Goal: Transaction & Acquisition: Purchase product/service

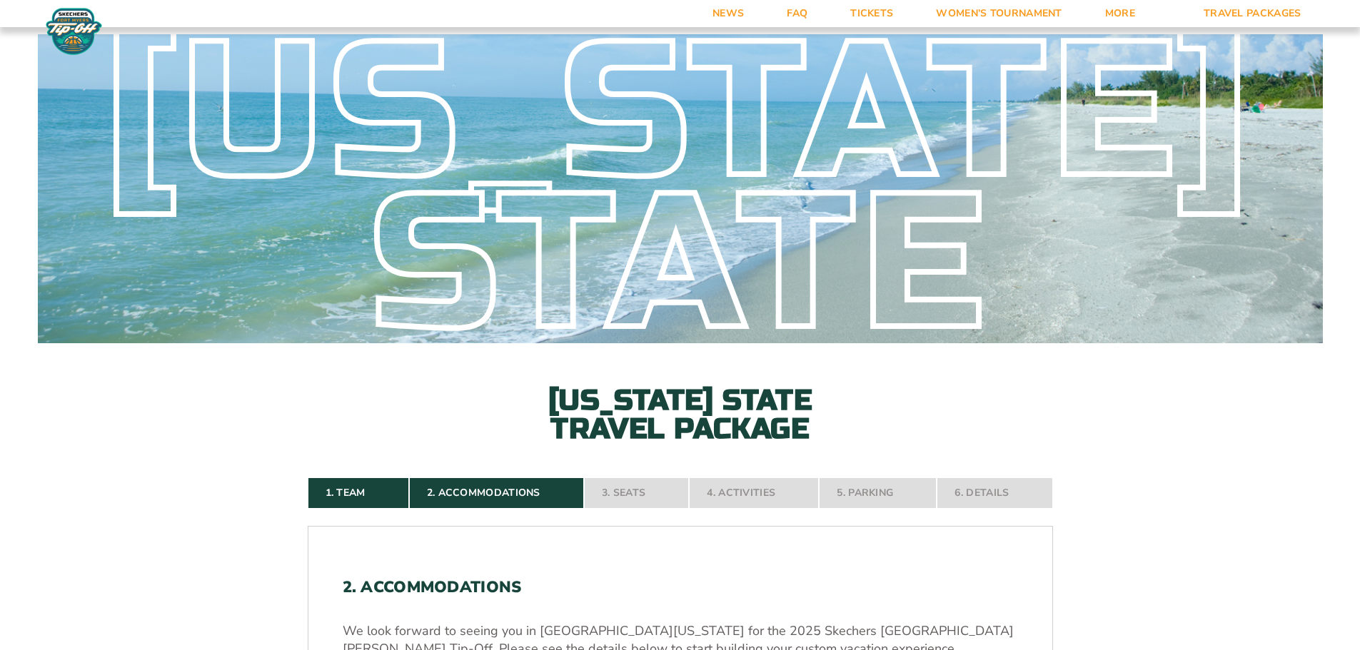
select select "2 Adults"
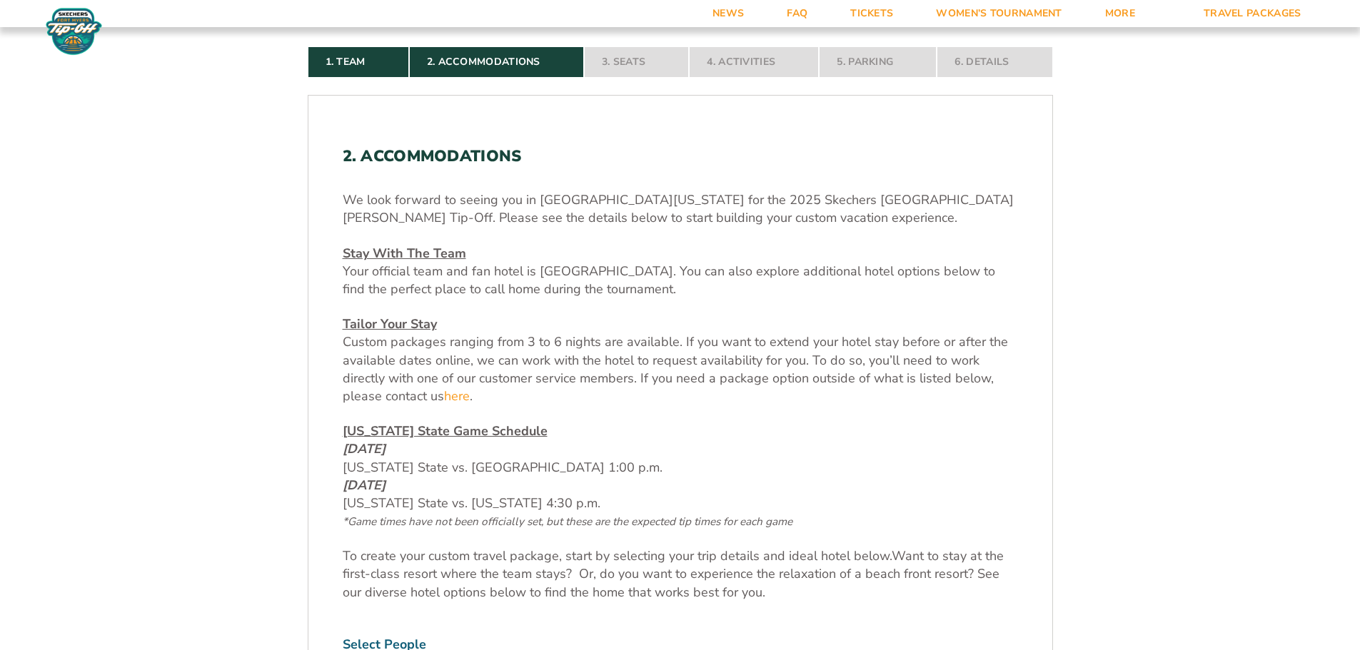
scroll to position [237, 0]
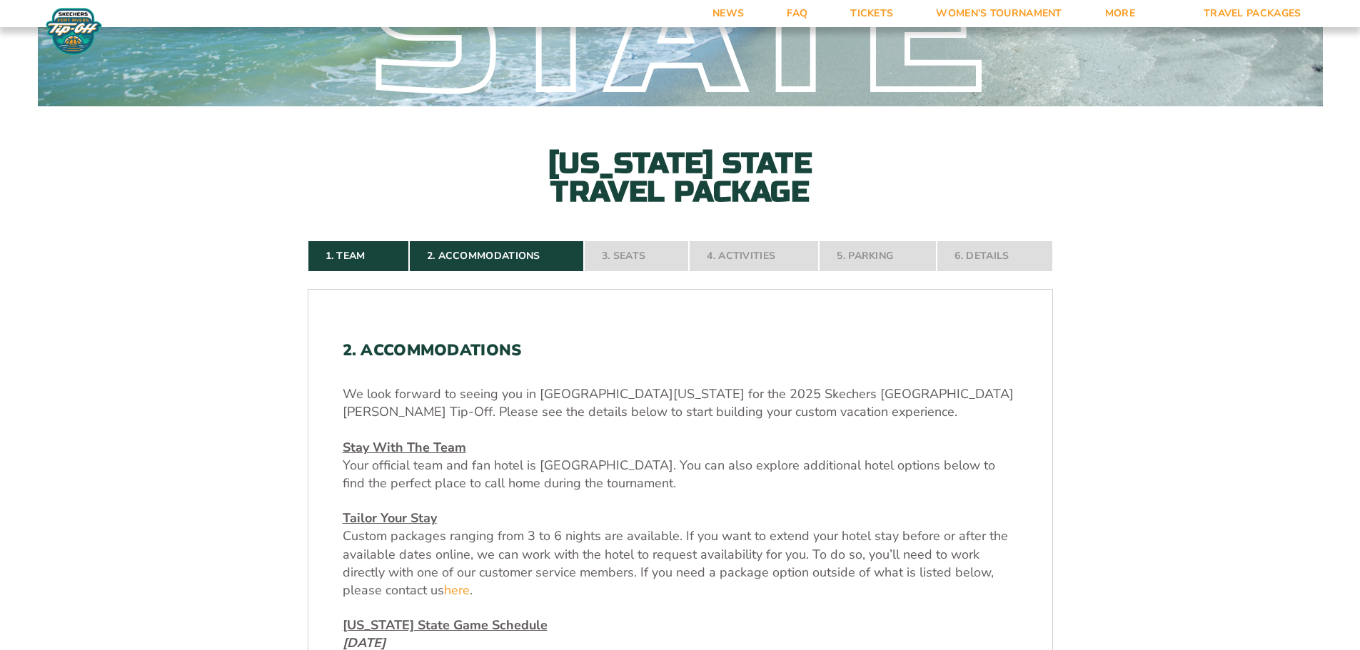
click at [652, 259] on nav "1. Team 2. Accommodations 3. Seats 4. Activities 5. Parking 6. Details" at bounding box center [680, 256] width 745 height 31
click at [644, 254] on nav "1. Team 2. Accommodations 3. Seats 4. Activities 5. Parking 6. Details" at bounding box center [680, 256] width 745 height 31
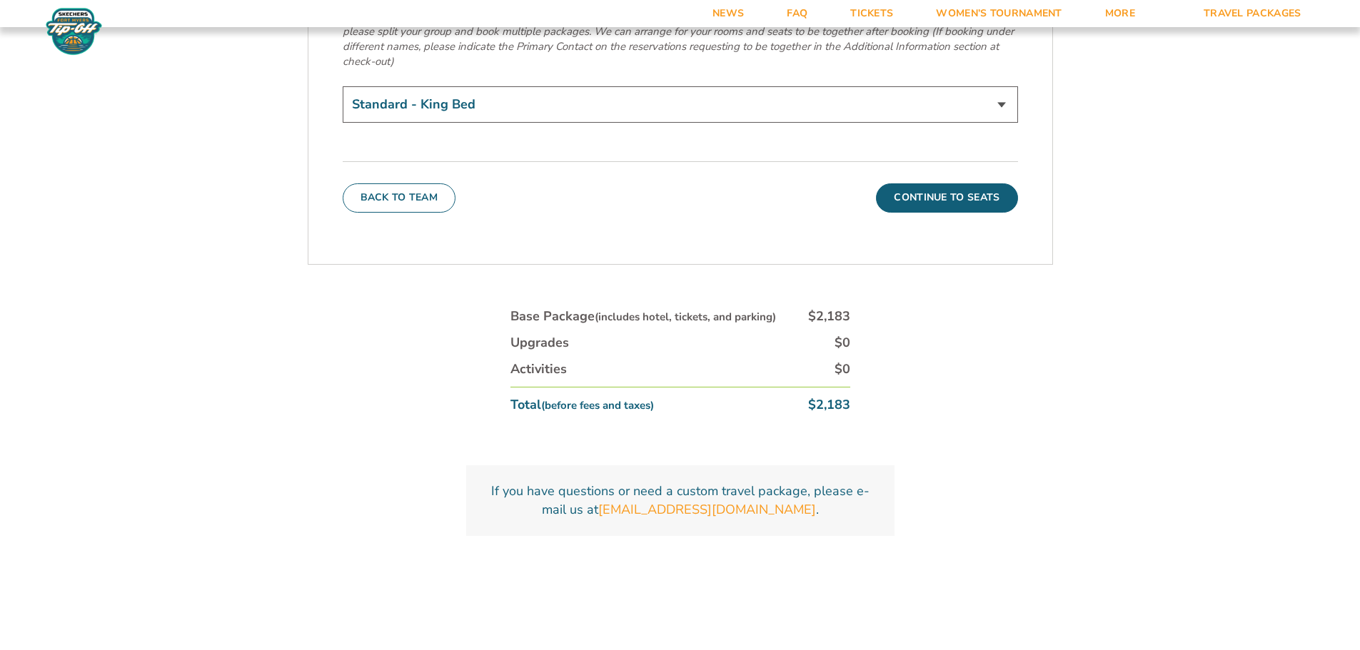
scroll to position [5210, 0]
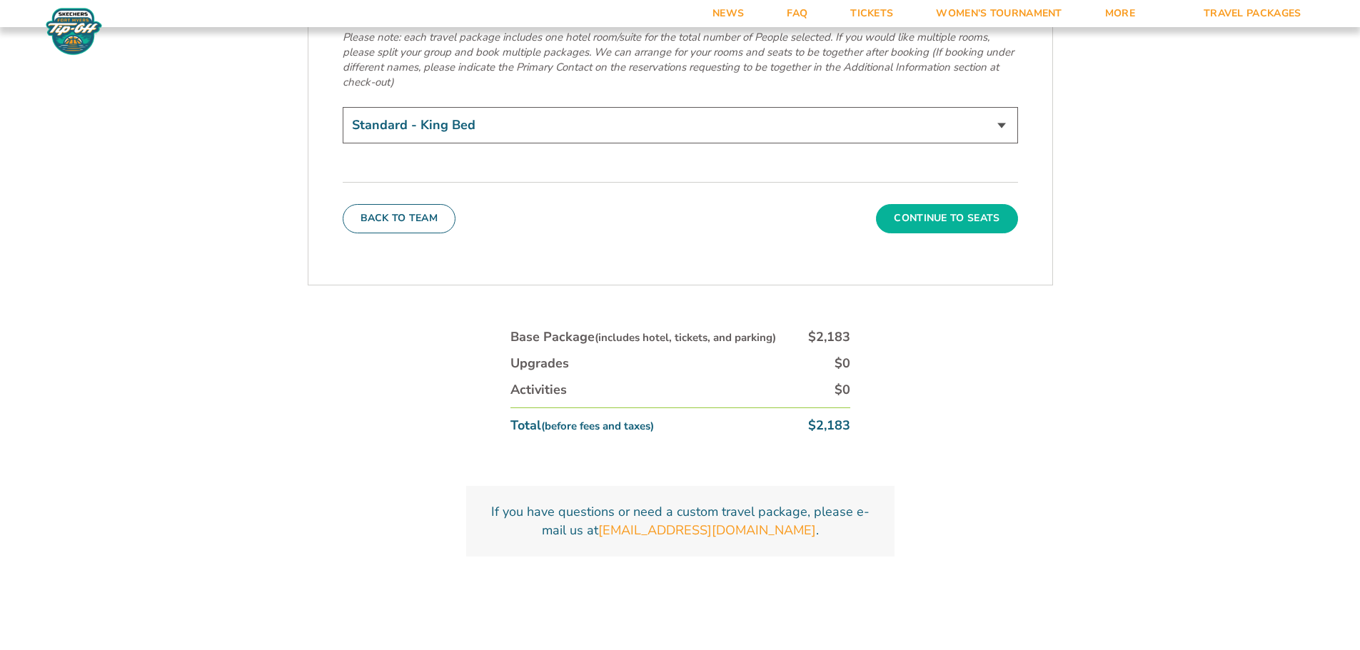
click at [963, 204] on button "Continue To Seats" at bounding box center [946, 218] width 141 height 29
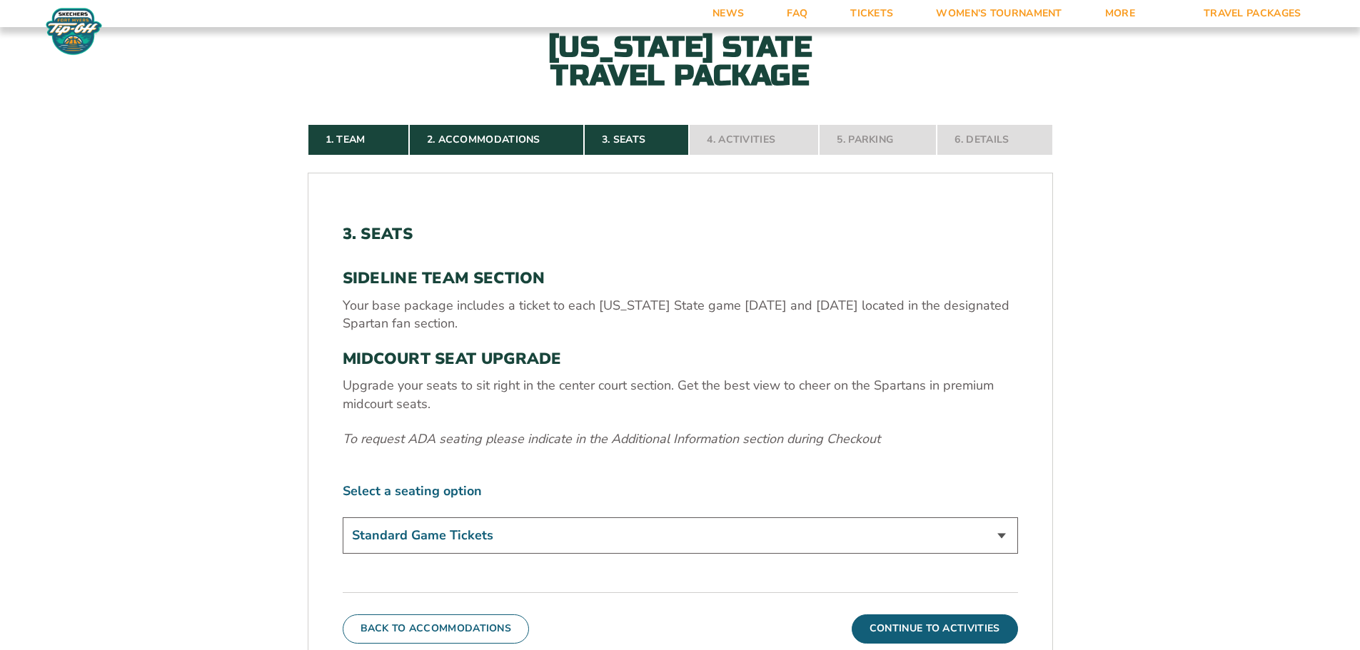
scroll to position [379, 0]
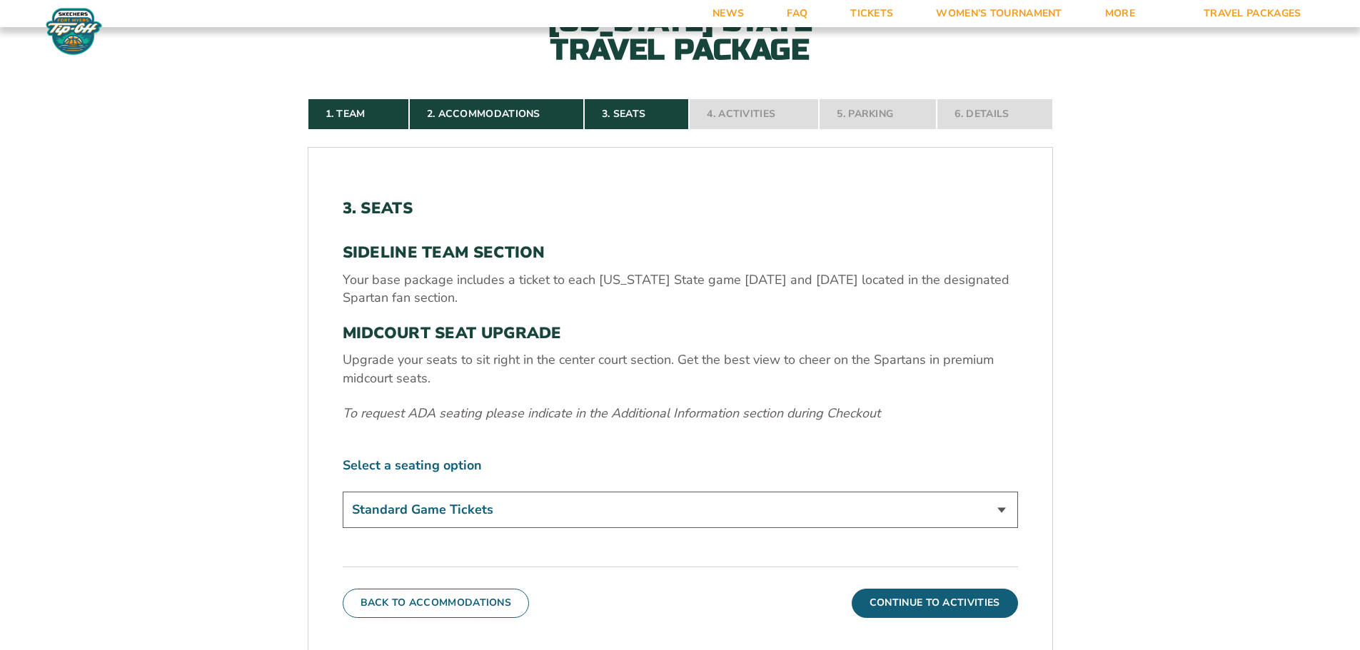
click at [1001, 511] on select "Standard Game Tickets Midcourt Seat Upgrade (+$140 per person)" at bounding box center [680, 510] width 675 height 36
click at [343, 492] on select "Standard Game Tickets Midcourt Seat Upgrade (+$140 per person)" at bounding box center [680, 510] width 675 height 36
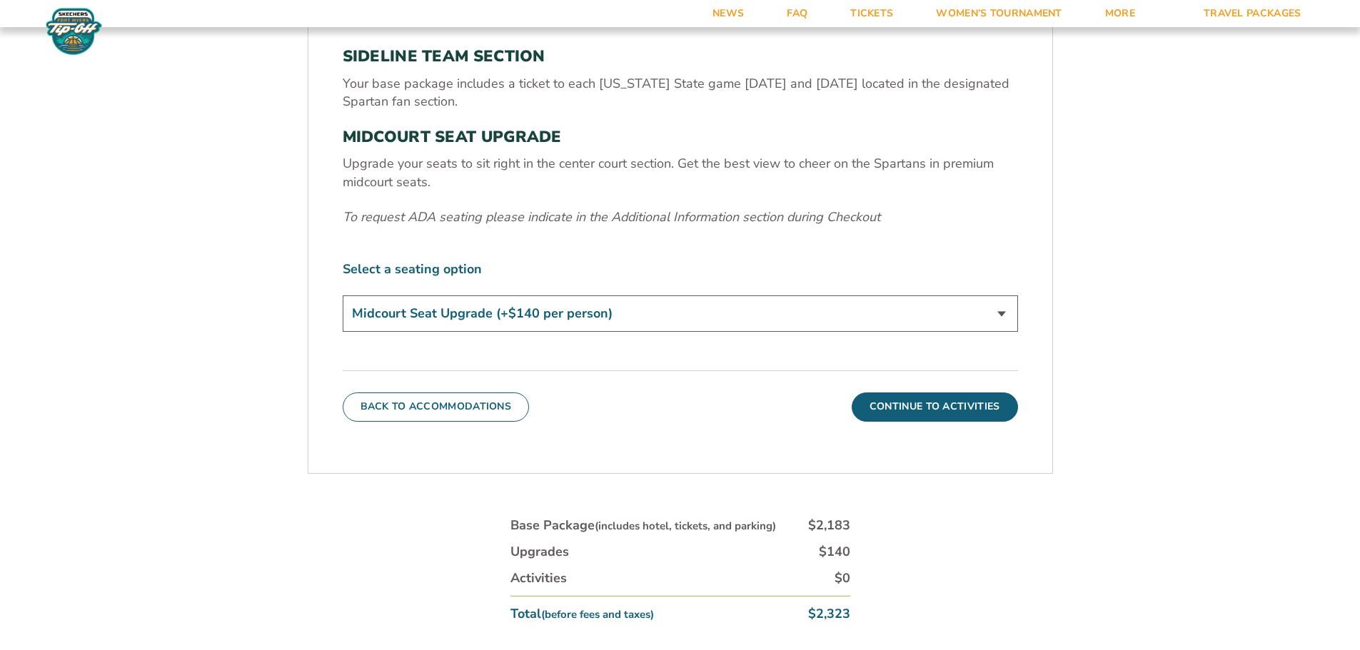
scroll to position [593, 0]
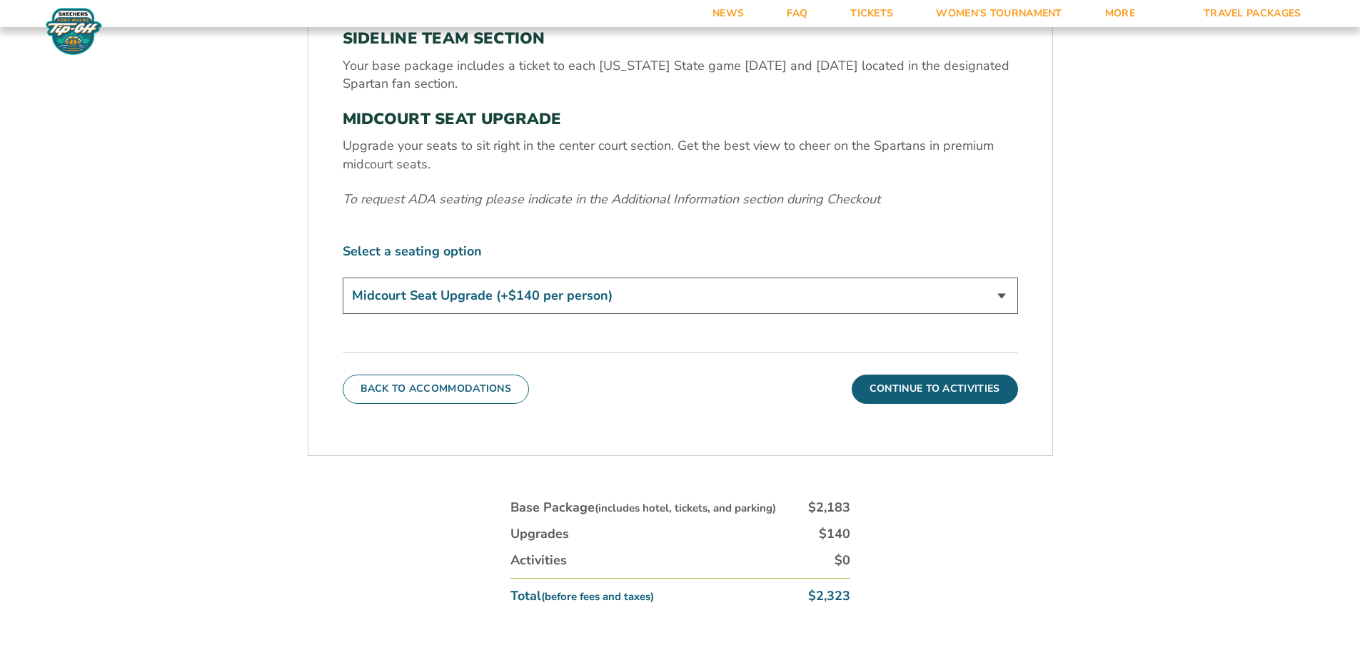
click at [1003, 290] on select "Standard Game Tickets Midcourt Seat Upgrade (+$140 per person)" at bounding box center [680, 296] width 675 height 36
select select "Standard Game Tickets"
click at [343, 278] on select "Standard Game Tickets Midcourt Seat Upgrade (+$140 per person)" at bounding box center [680, 296] width 675 height 36
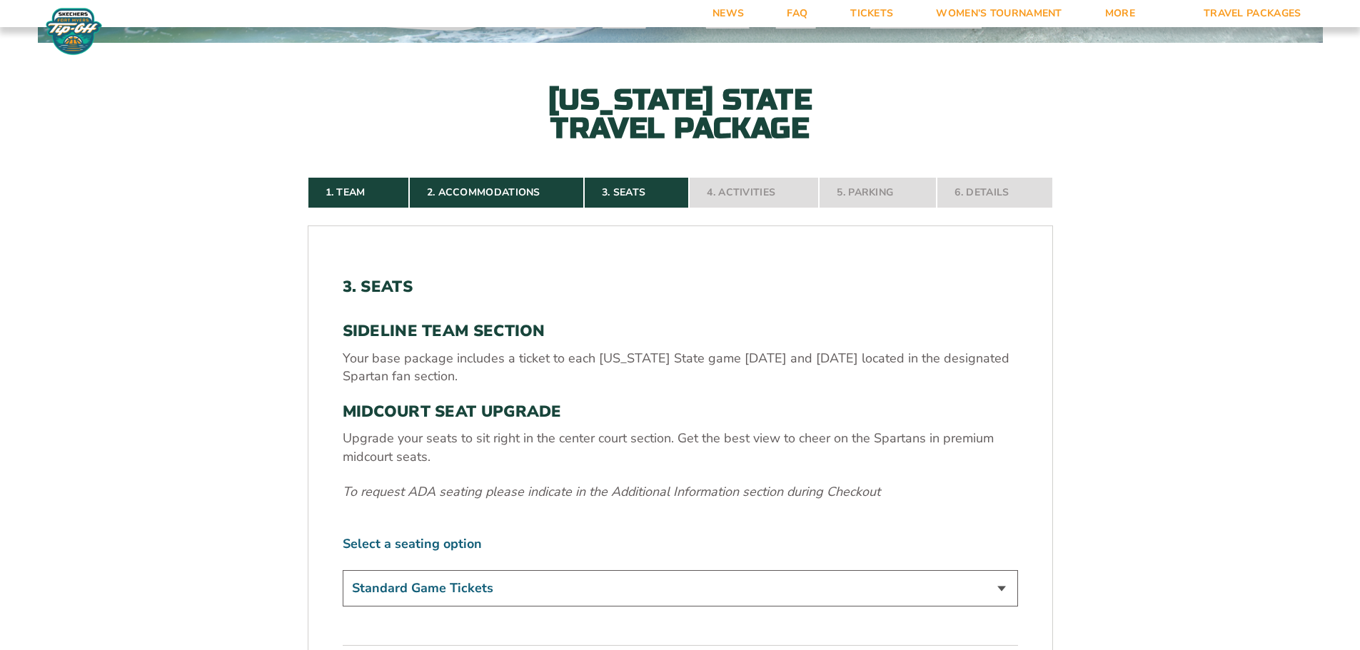
scroll to position [308, 0]
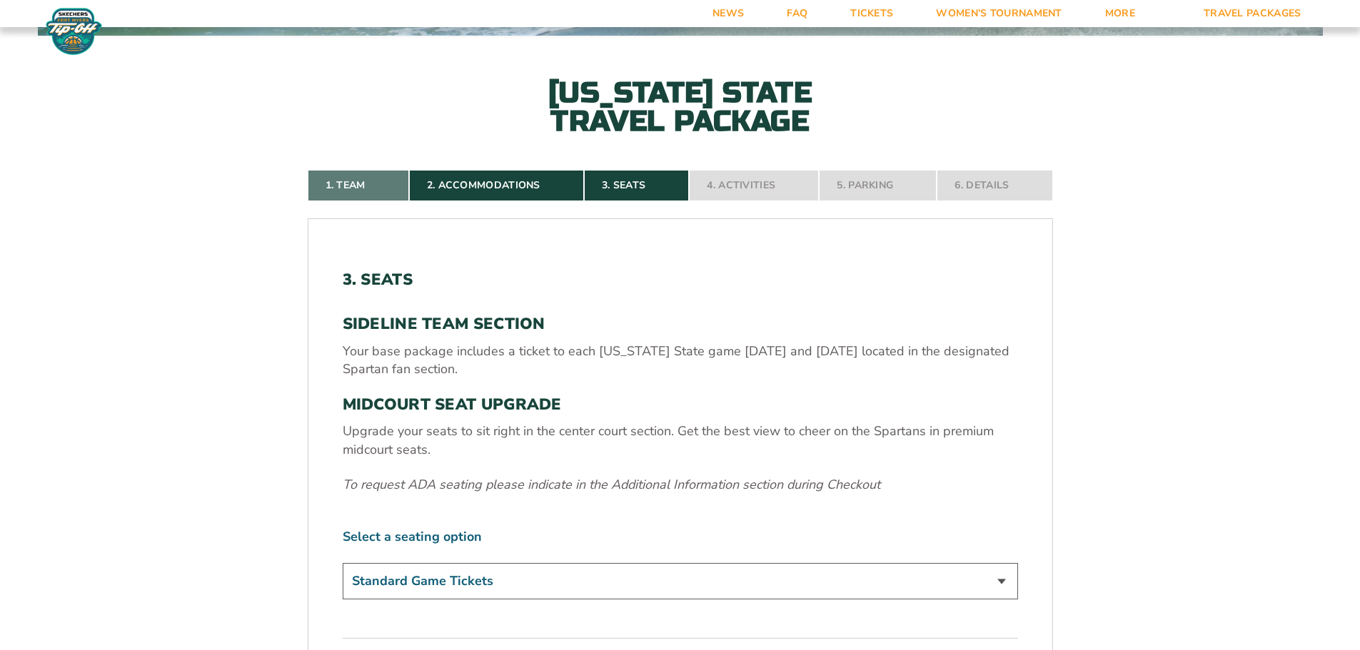
click at [353, 188] on link "1. Team" at bounding box center [358, 185] width 101 height 31
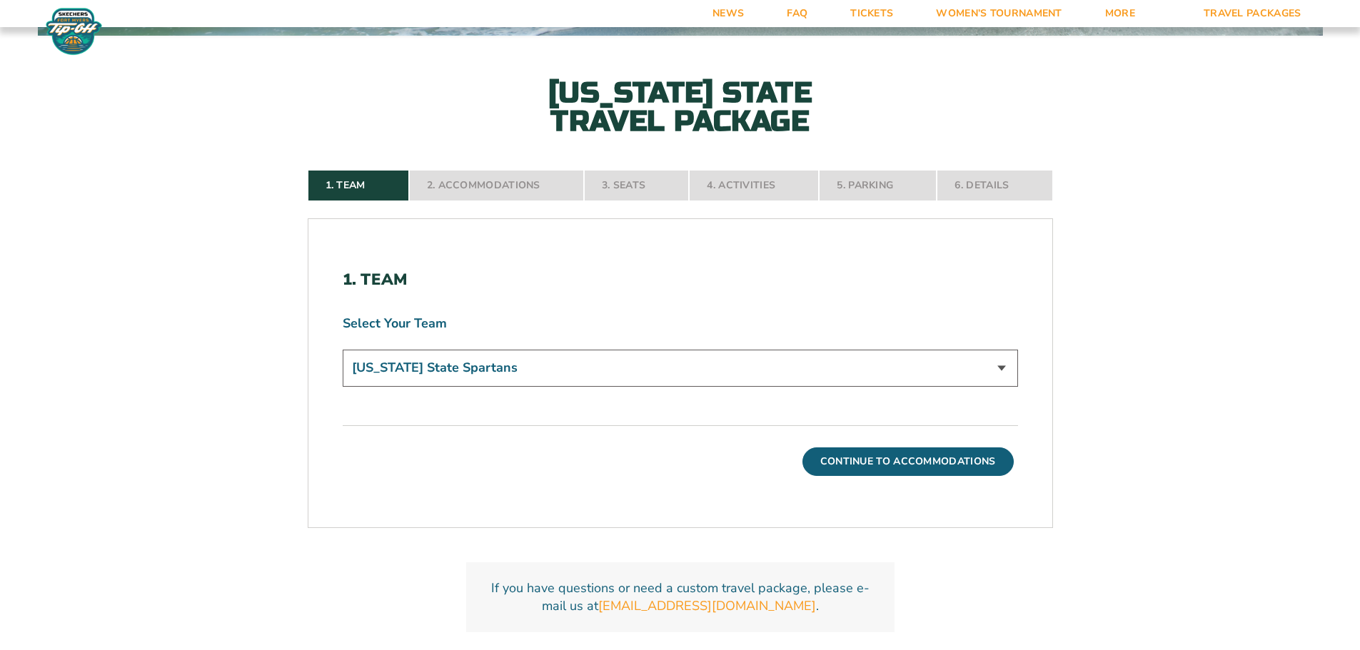
click at [465, 181] on nav "1. Team 2. Accommodations 3. Seats 4. Activities 5. Parking 6. Details" at bounding box center [680, 185] width 745 height 31
click at [466, 181] on nav "1. Team 2. Accommodations 3. Seats 4. Activities 5. Parking 6. Details" at bounding box center [680, 185] width 745 height 31
click at [638, 181] on nav "1. Team 2. Accommodations 3. Seats 4. Activities 5. Parking 6. Details" at bounding box center [680, 185] width 745 height 31
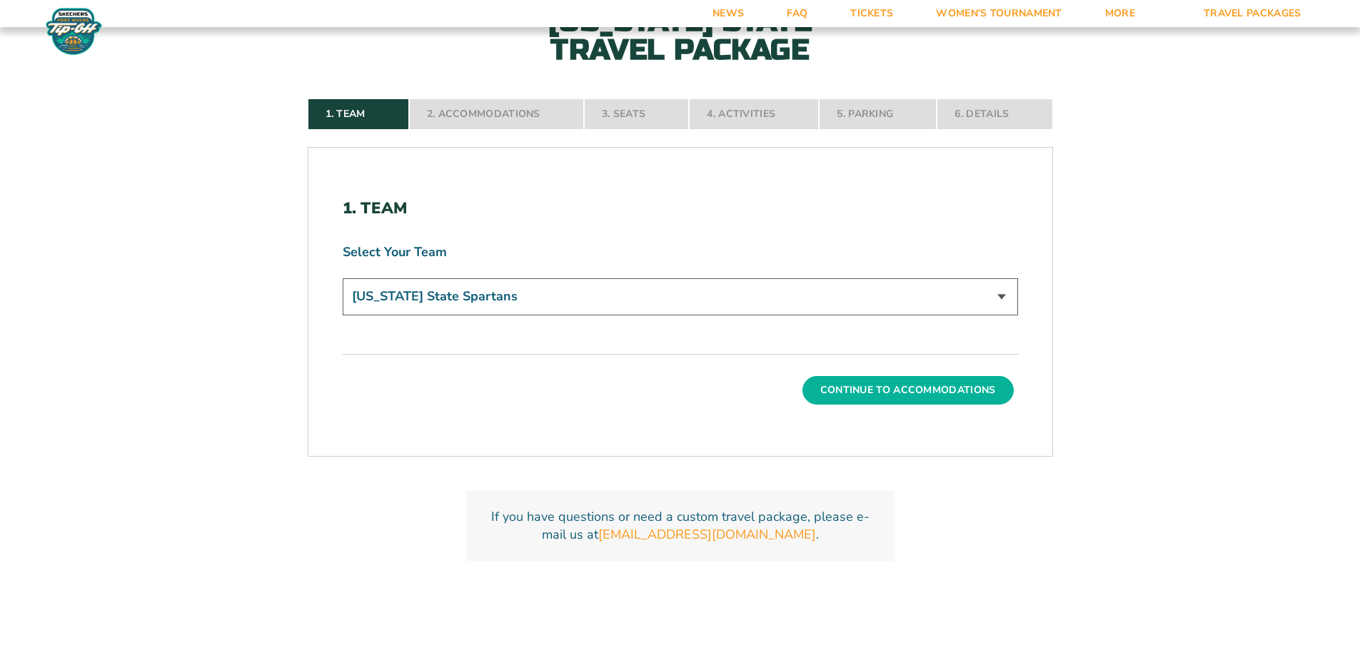
click at [966, 393] on button "Continue To Accommodations" at bounding box center [907, 390] width 211 height 29
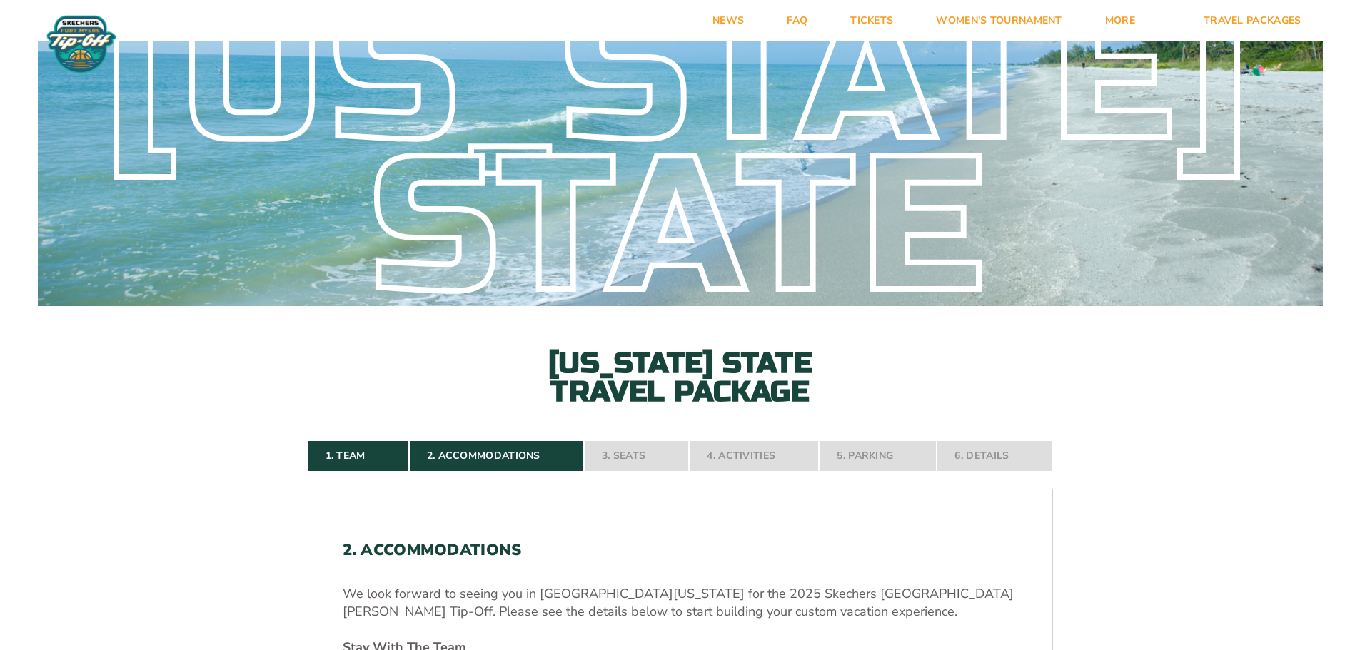
scroll to position [0, 0]
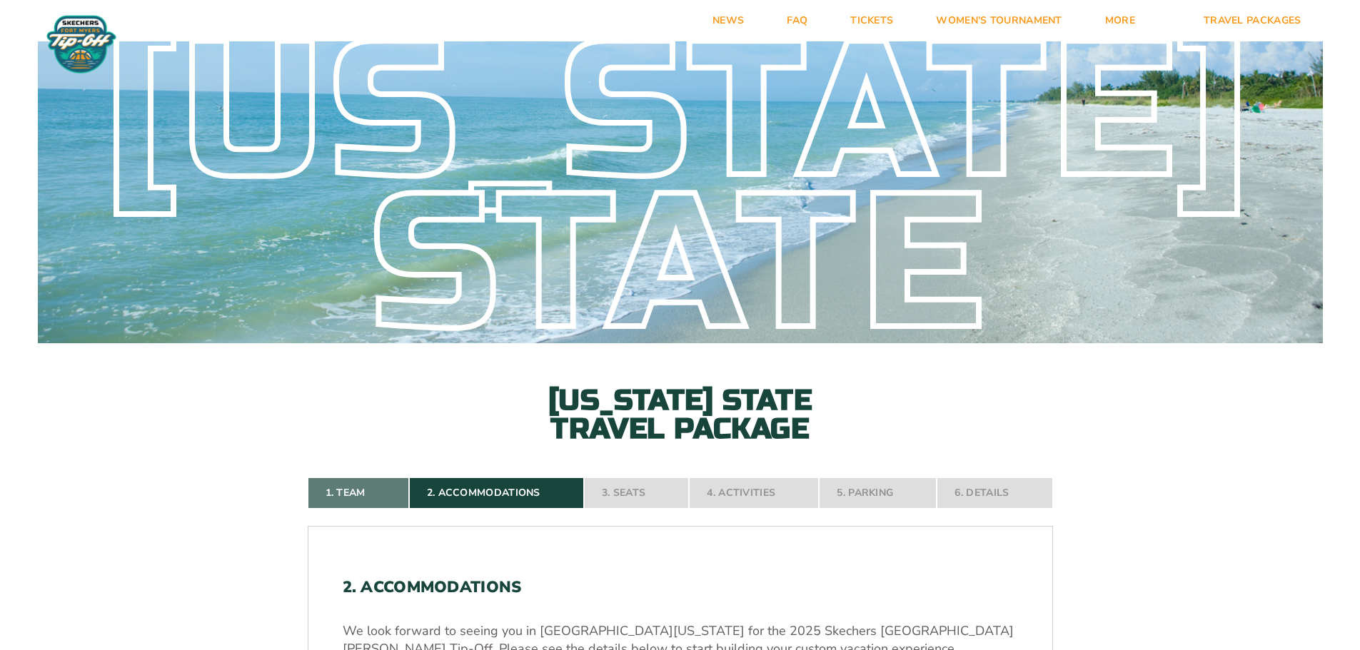
click at [364, 489] on link "1. Team" at bounding box center [358, 492] width 101 height 31
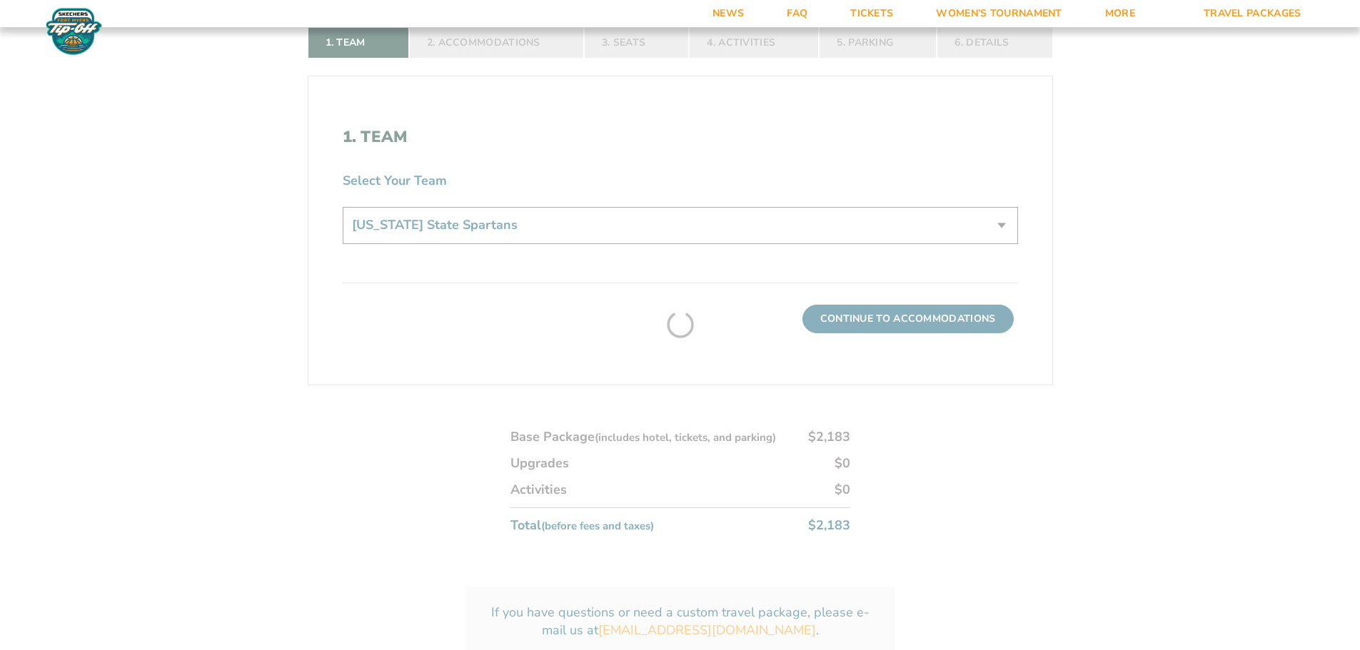
scroll to position [379, 0]
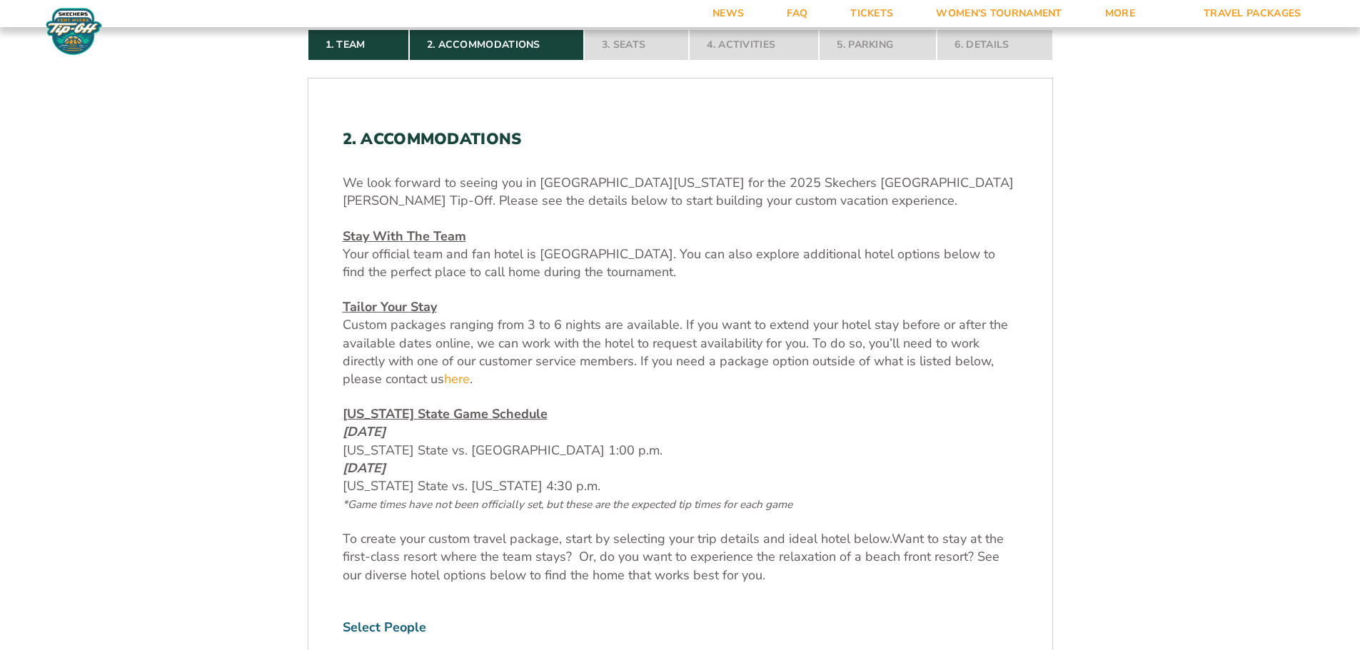
scroll to position [379, 0]
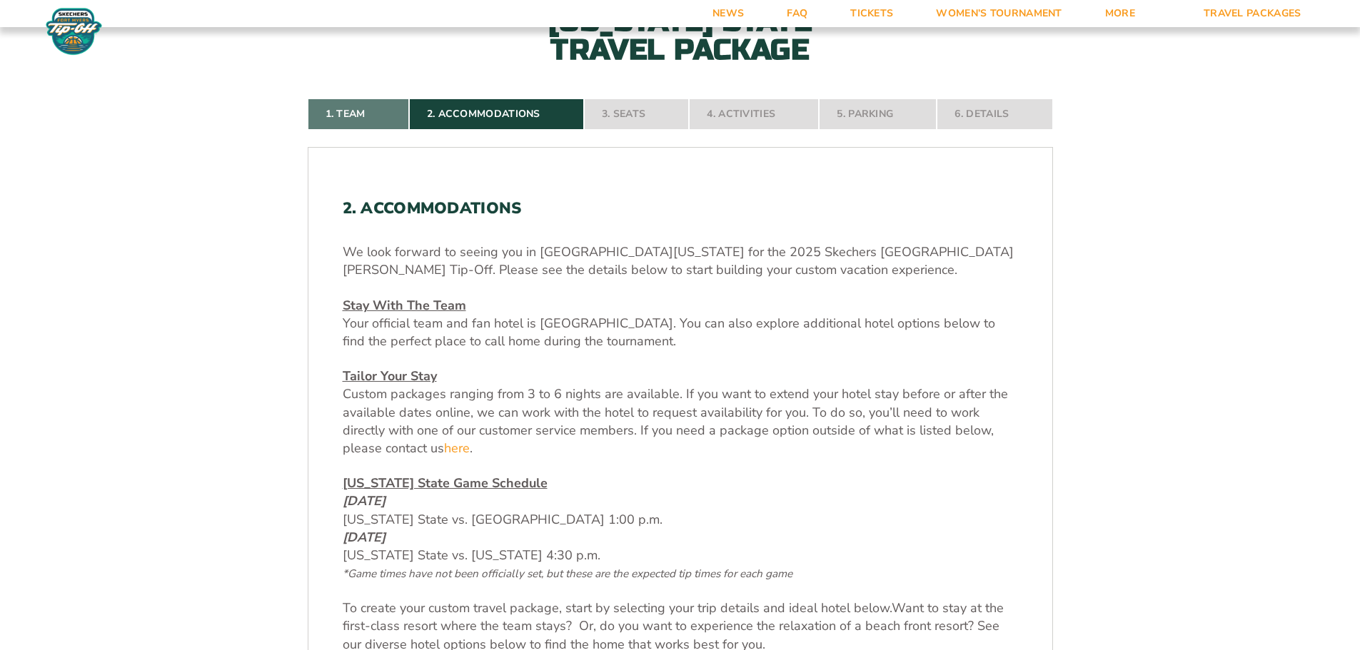
click at [342, 111] on link "1. Team" at bounding box center [358, 113] width 101 height 31
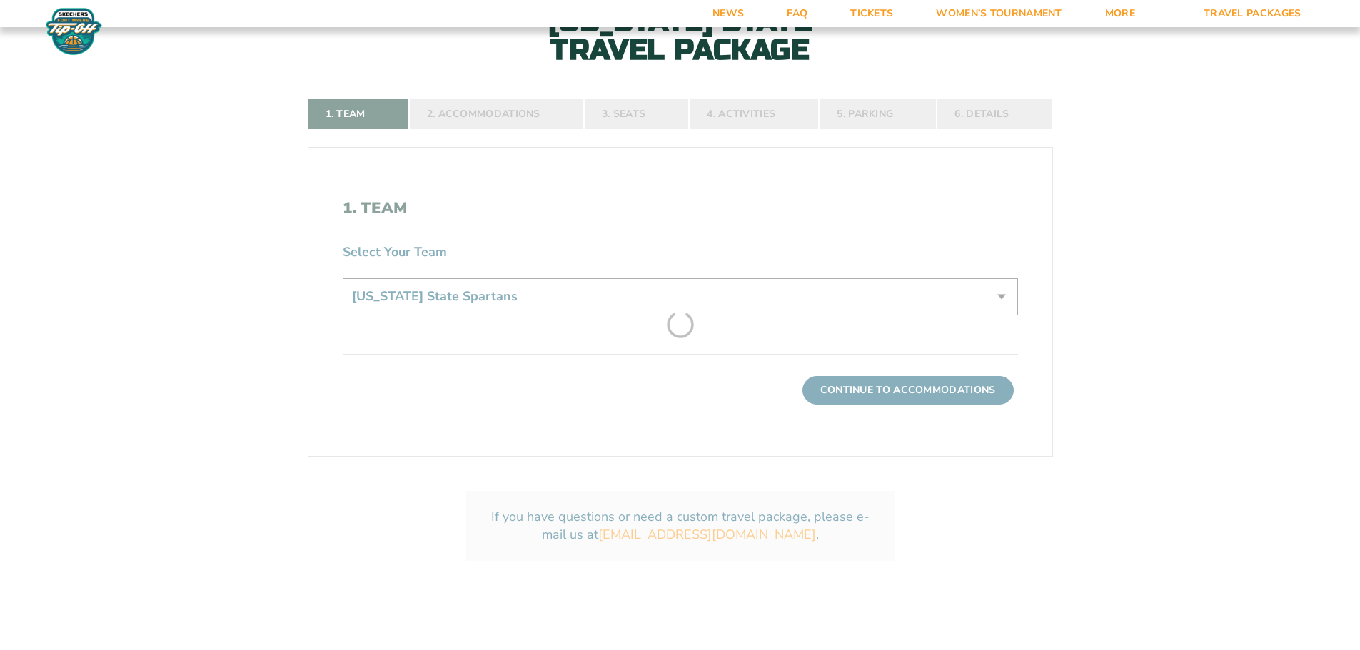
click at [931, 393] on form "Michigan State Michigan State Travel Package 1. Team 2. Accommodations 3. Seats…" at bounding box center [680, 125] width 1360 height 1008
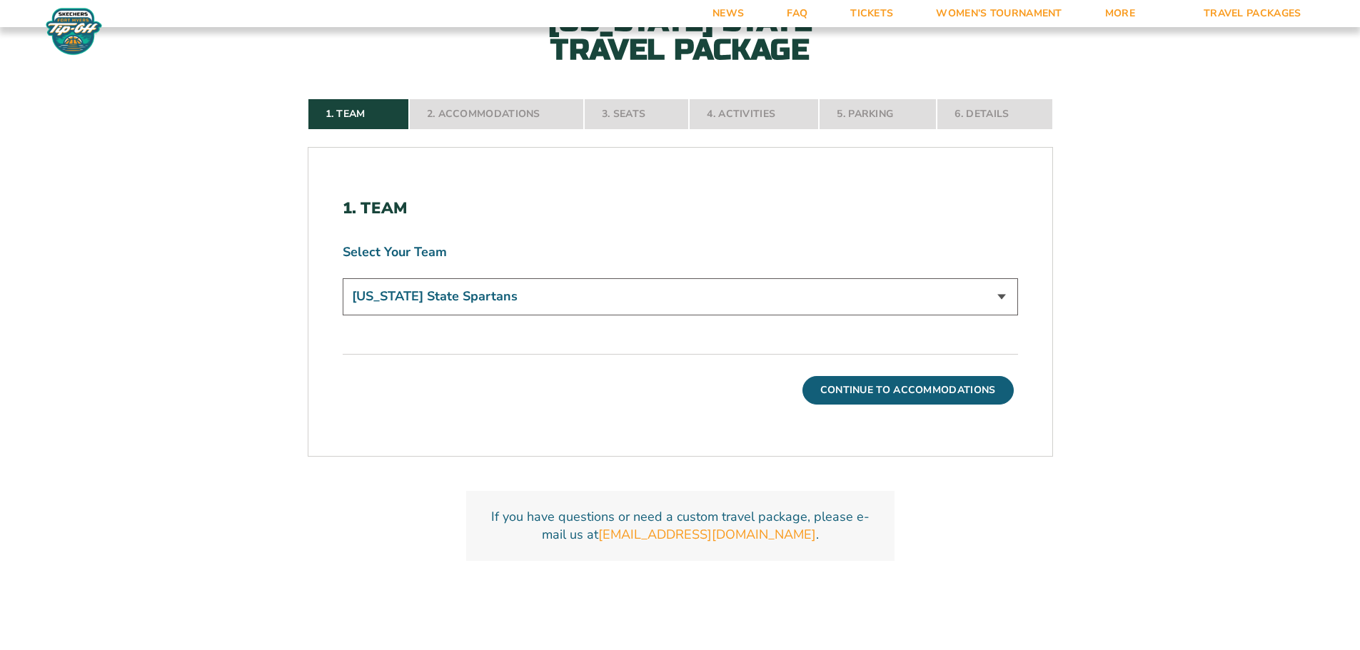
click at [947, 393] on button "Continue To Accommodations" at bounding box center [907, 390] width 211 height 29
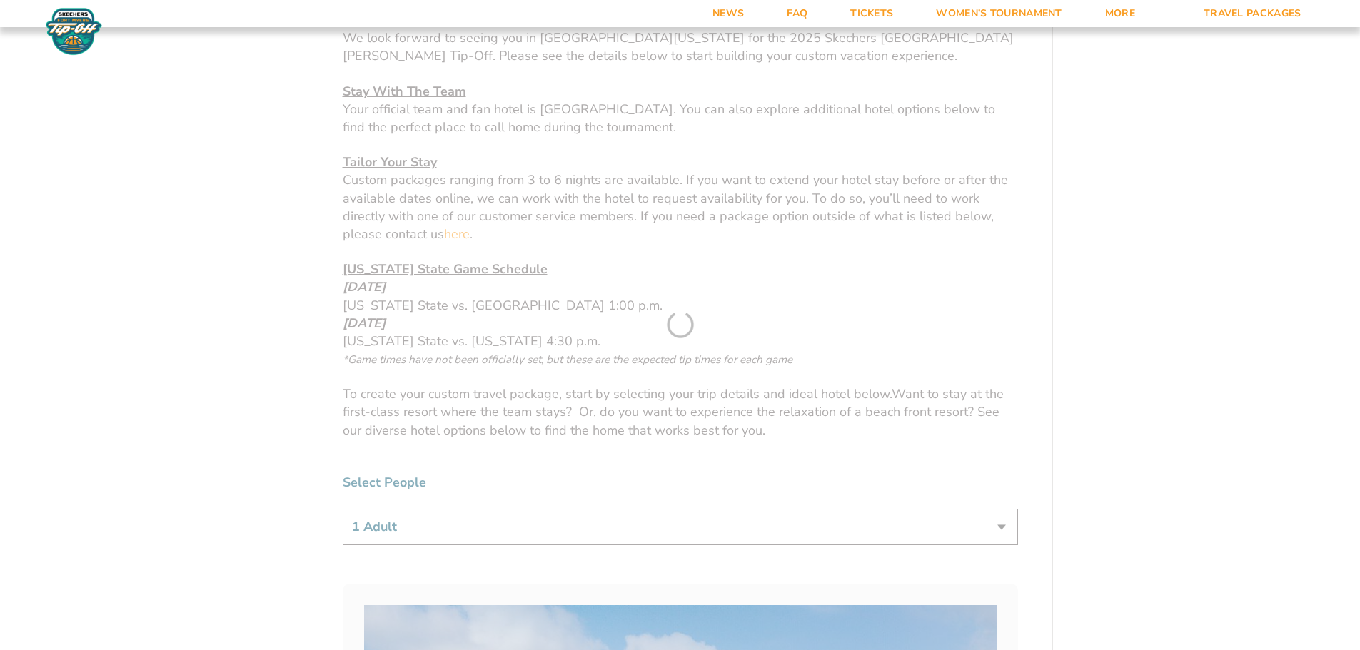
scroll to position [736, 0]
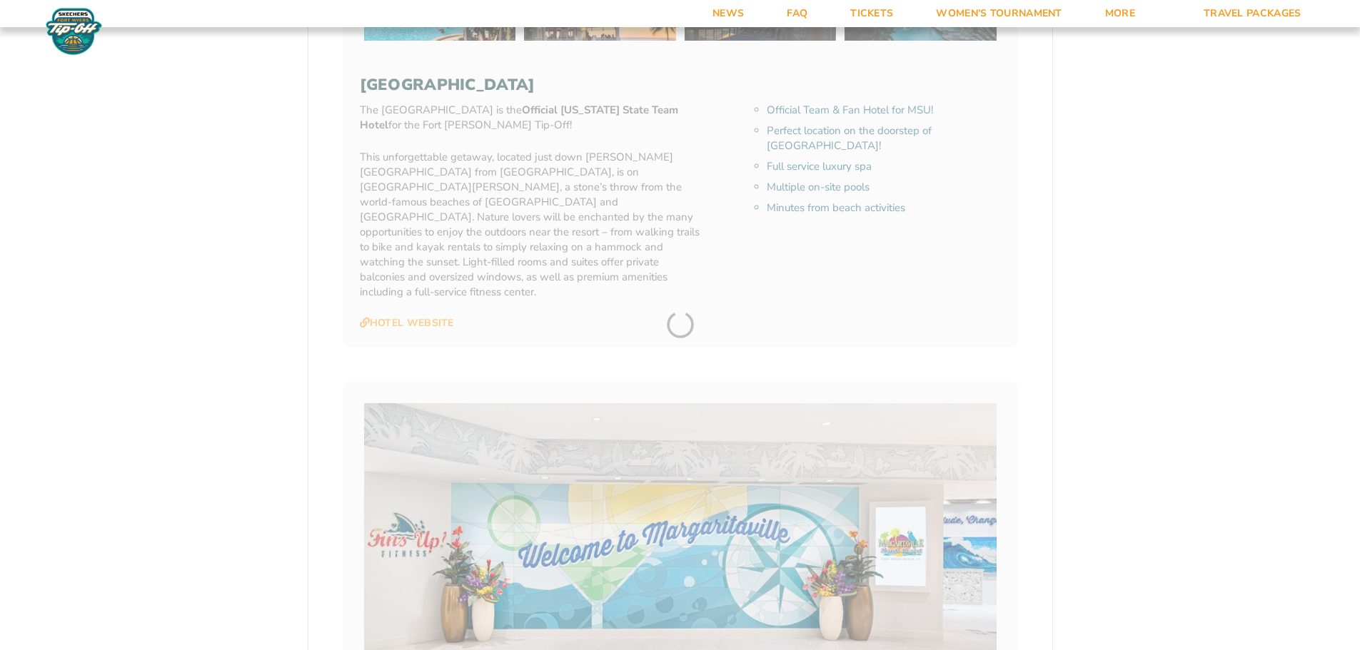
scroll to position [1521, 0]
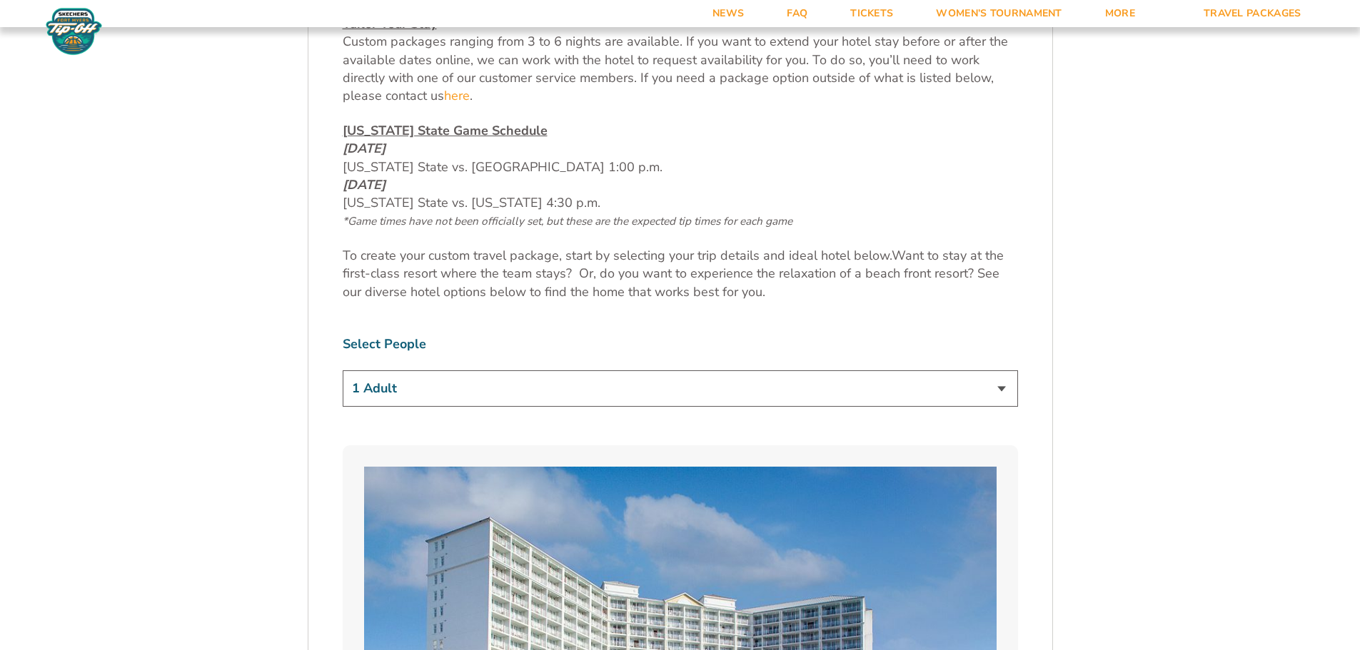
scroll to position [803, 0]
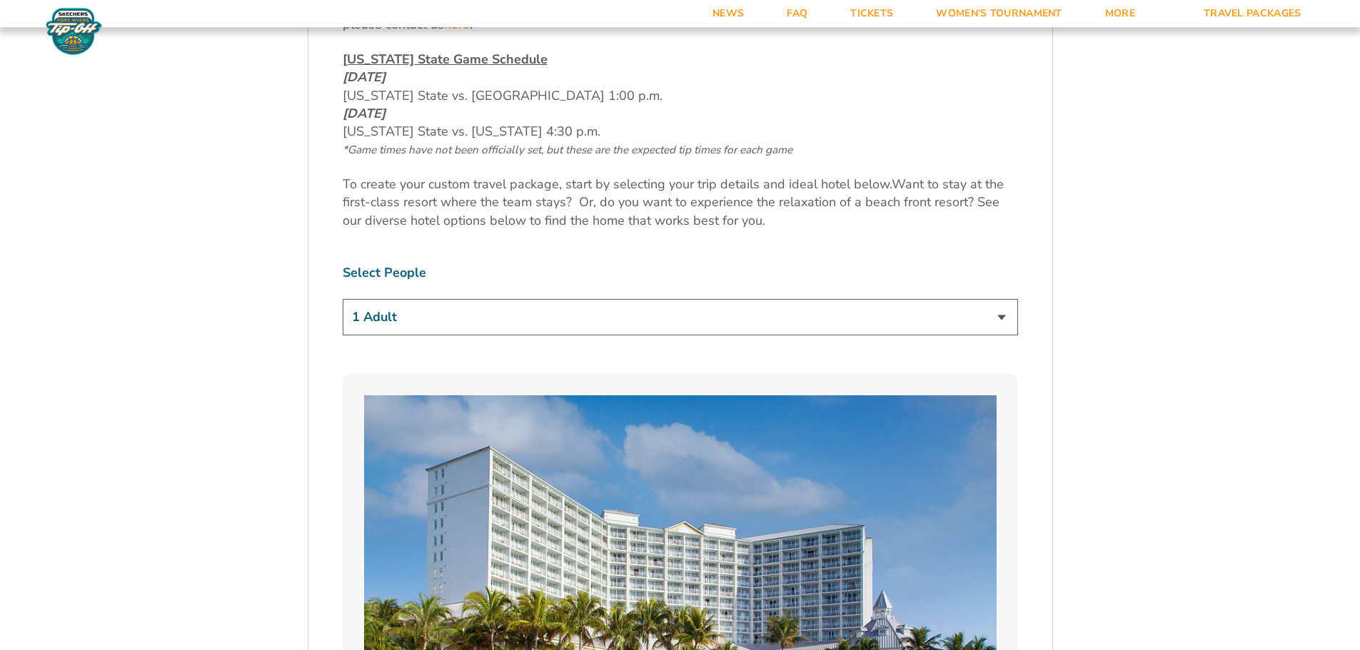
click at [998, 316] on select "1 Adult 2 Adults 3 Adults 4 Adults 2 Adults + 1 Child 2 Adults + 2 Children 2 A…" at bounding box center [680, 317] width 675 height 36
select select "4 Adults"
click at [343, 299] on select "1 Adult 2 Adults 3 Adults 4 Adults 2 Adults + 1 Child 2 Adults + 2 Children 2 A…" at bounding box center [680, 317] width 675 height 36
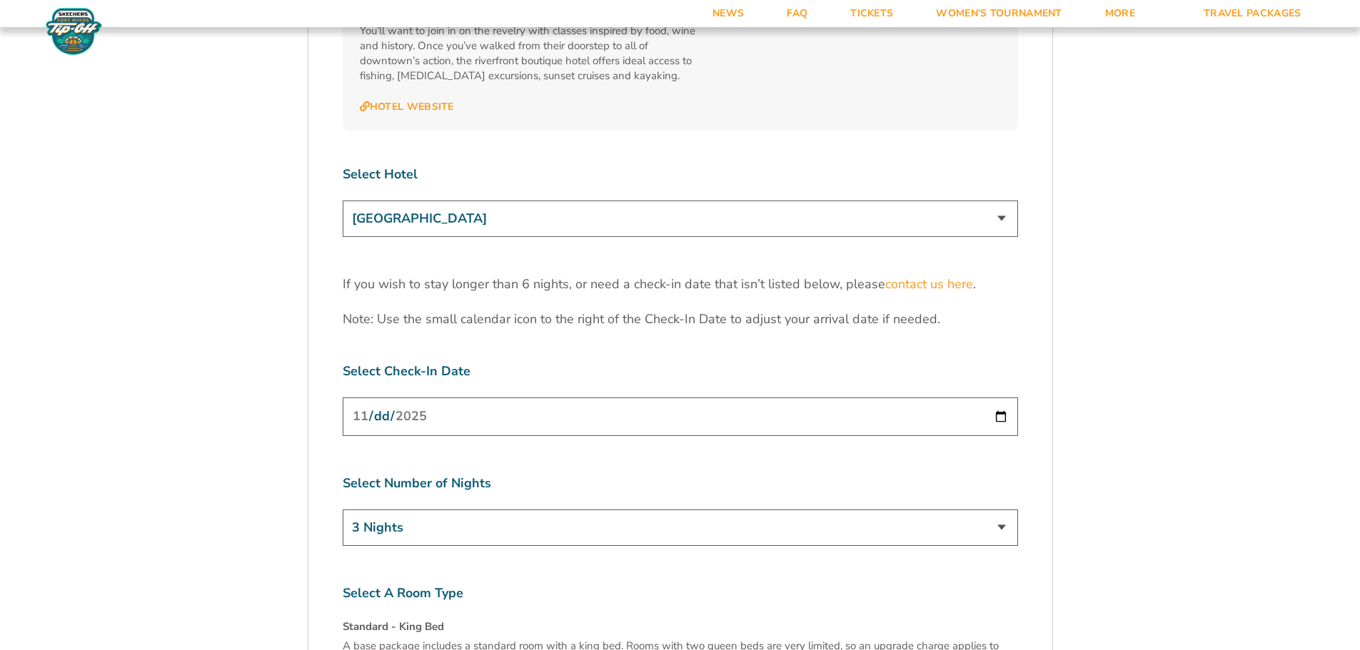
scroll to position [4442, 0]
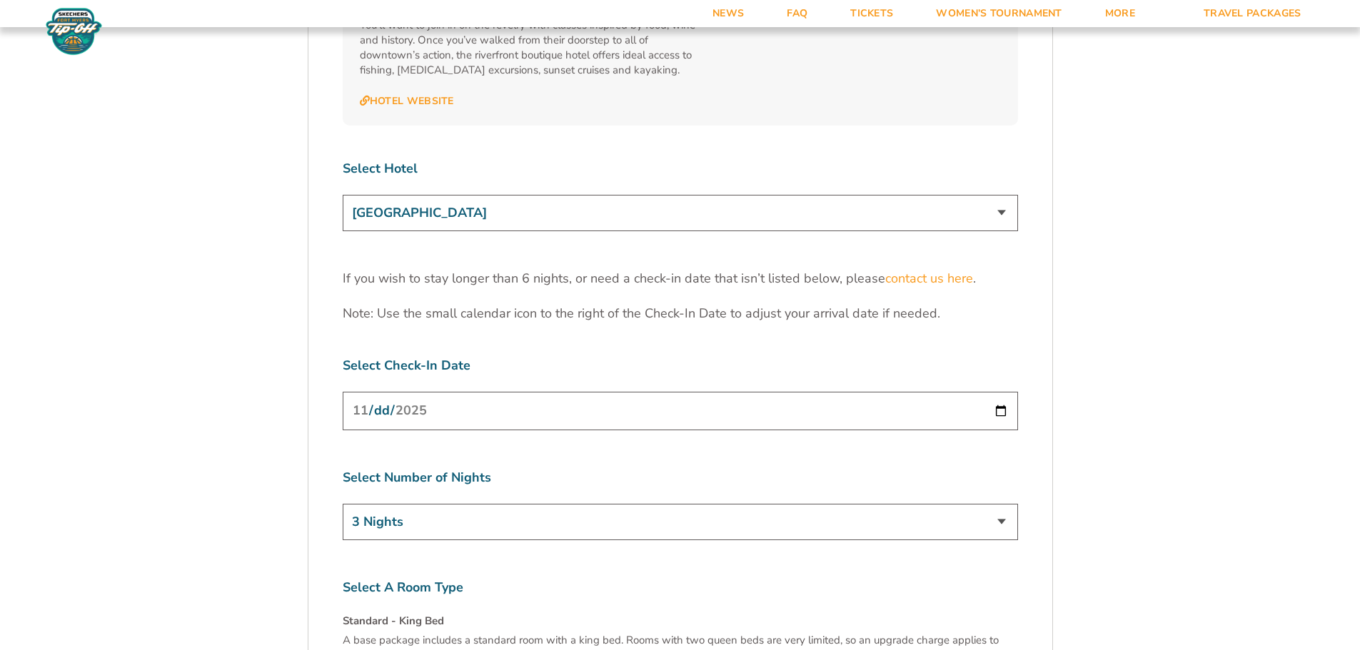
click at [998, 392] on input "2025-11-24" at bounding box center [680, 411] width 675 height 38
type input "2025-11-22"
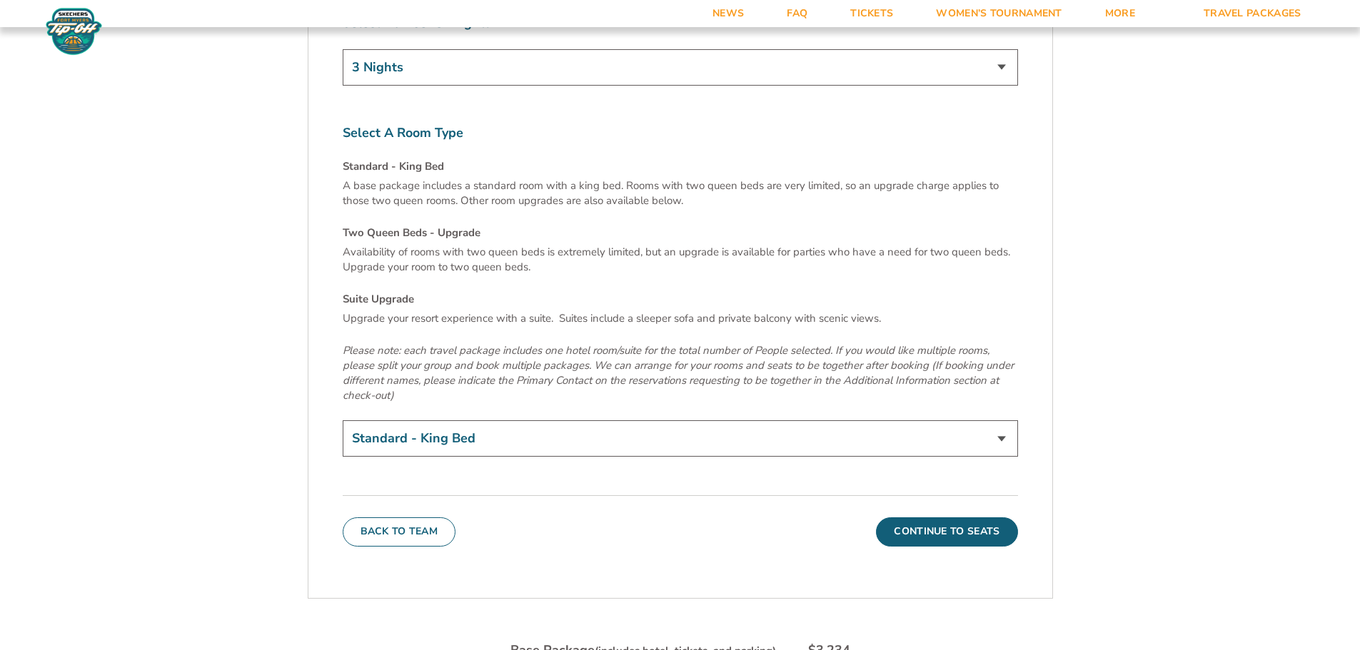
scroll to position [4942, 0]
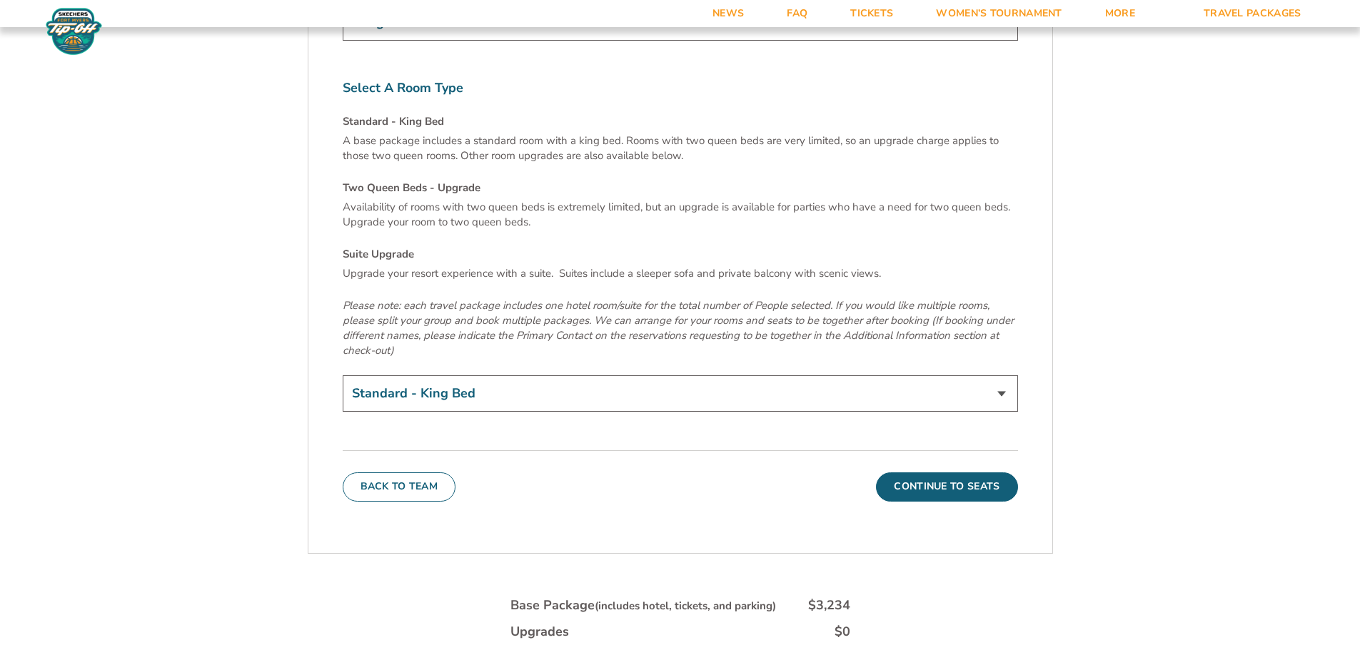
click at [440, 375] on select "Standard - King Bed Two Queen Beds - Upgrade (+$15 per night) Suite Upgrade (+$…" at bounding box center [680, 393] width 675 height 36
click at [997, 375] on select "Standard - King Bed Two Queen Beds - Upgrade (+$15 per night) Suite Upgrade (+$…" at bounding box center [680, 393] width 675 height 36
select select "Two Queen Beds - Upgrade"
click at [343, 375] on select "Standard - King Bed Two Queen Beds - Upgrade (+$15 per night) Suite Upgrade (+$…" at bounding box center [680, 393] width 675 height 36
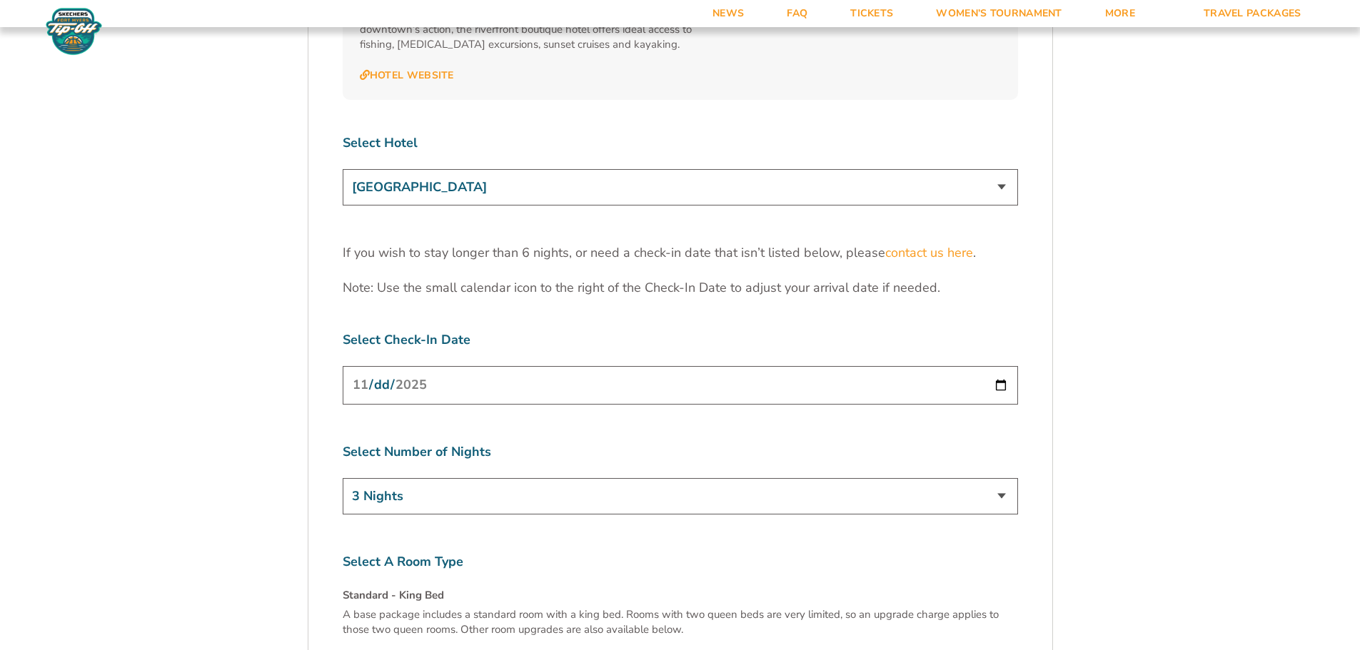
scroll to position [4442, 0]
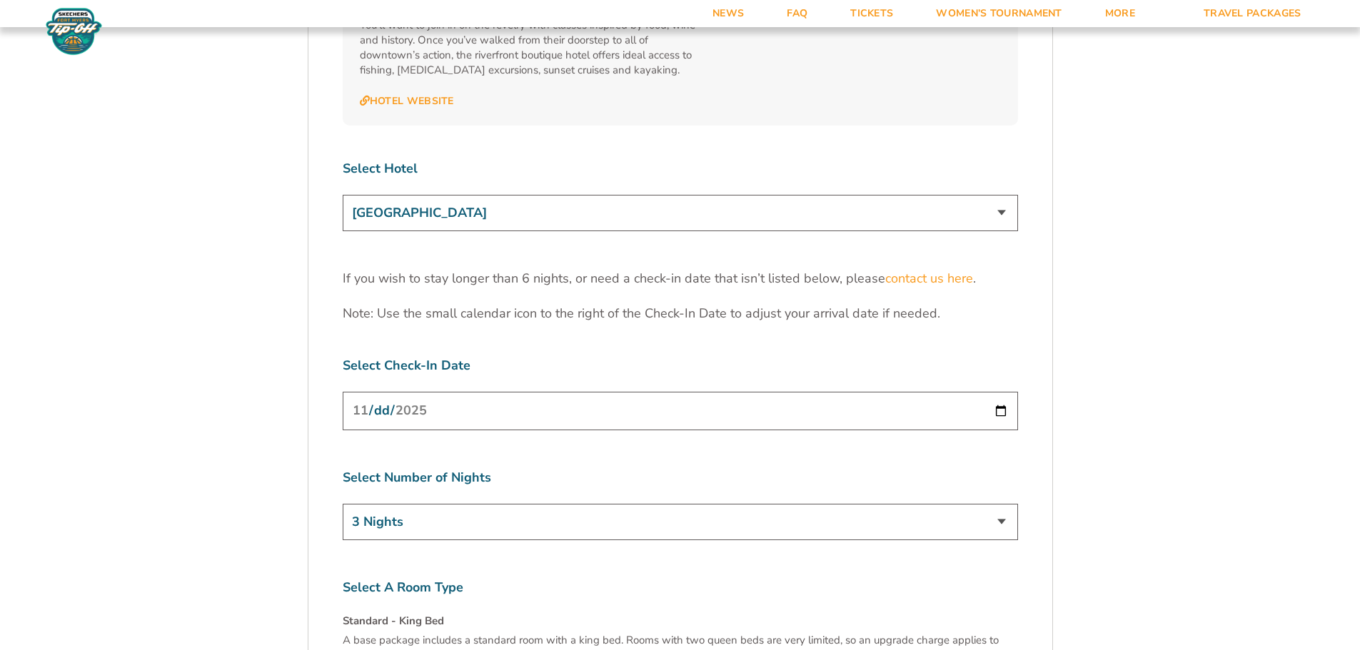
click at [996, 195] on select "Marriott Sanibel Harbour Resort & Spa Margaritaville Beach Resort Pink Shell Be…" at bounding box center [680, 213] width 675 height 36
click at [343, 195] on select "Marriott Sanibel Harbour Resort & Spa Margaritaville Beach Resort Pink Shell Be…" at bounding box center [680, 213] width 675 height 36
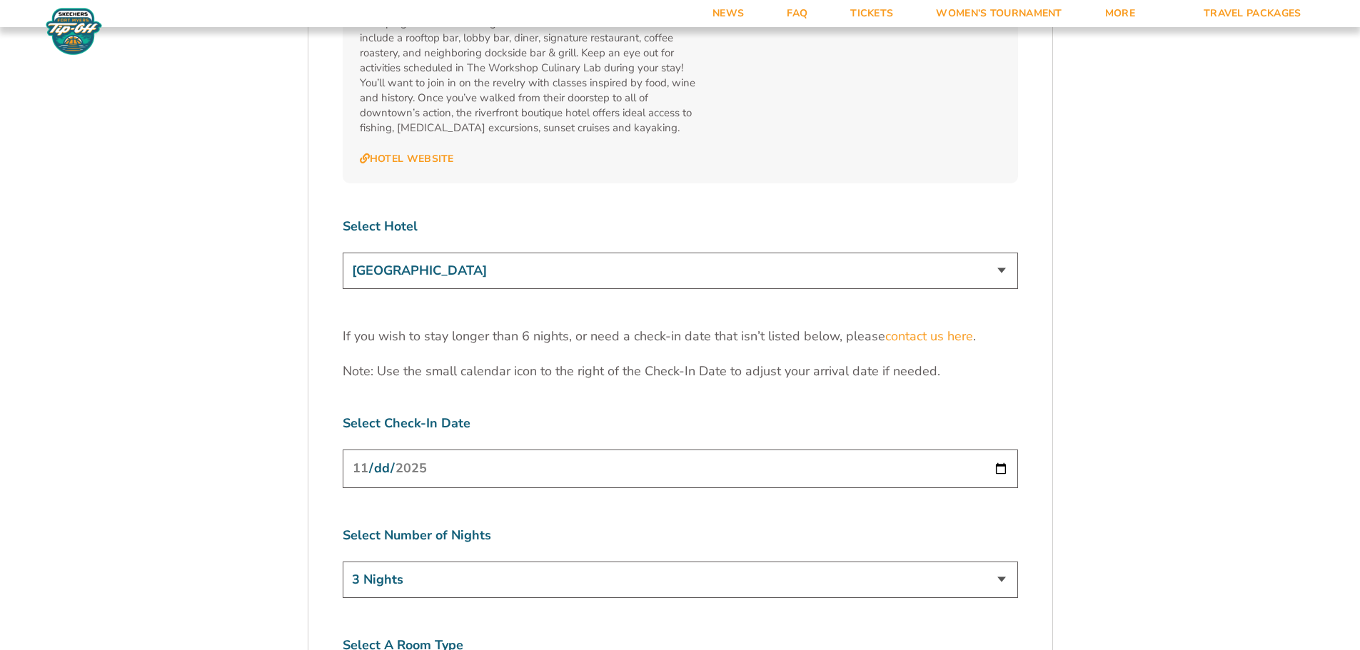
scroll to position [4371, 0]
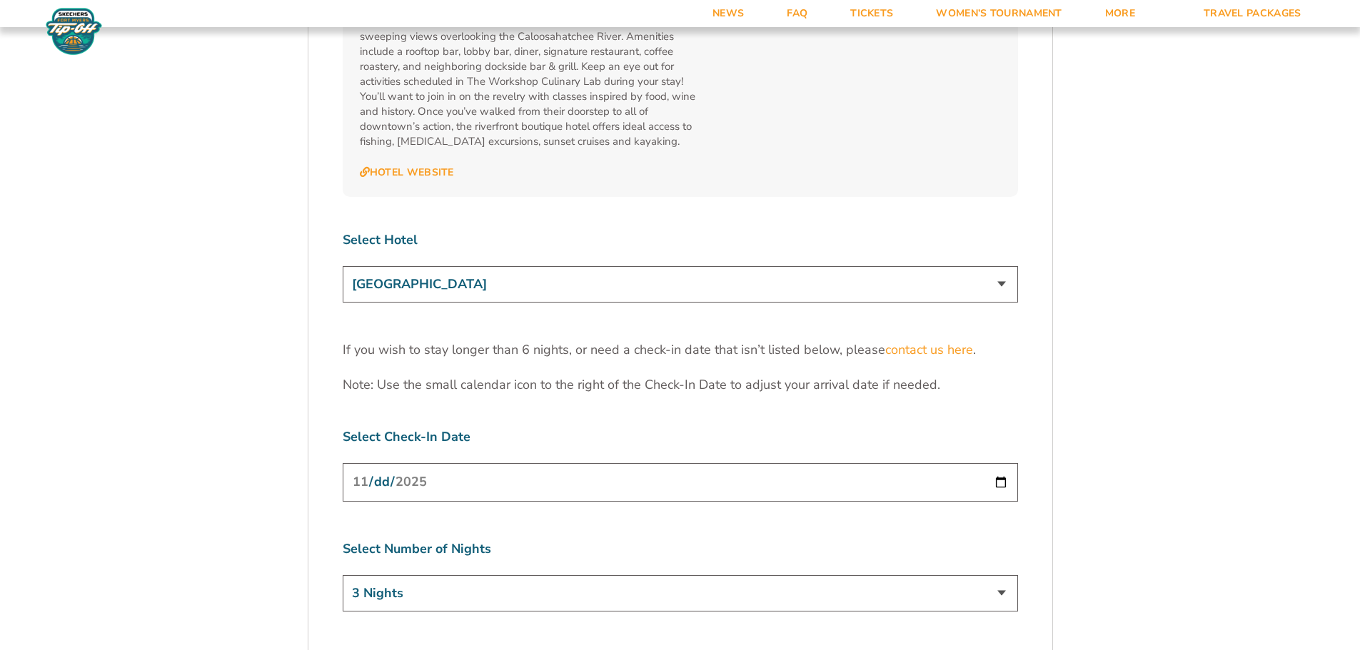
click at [950, 266] on select "Marriott Sanibel Harbour Resort & Spa Margaritaville Beach Resort Pink Shell Be…" at bounding box center [680, 284] width 675 height 36
click at [343, 266] on select "Marriott Sanibel Harbour Resort & Spa Margaritaville Beach Resort Pink Shell Be…" at bounding box center [680, 284] width 675 height 36
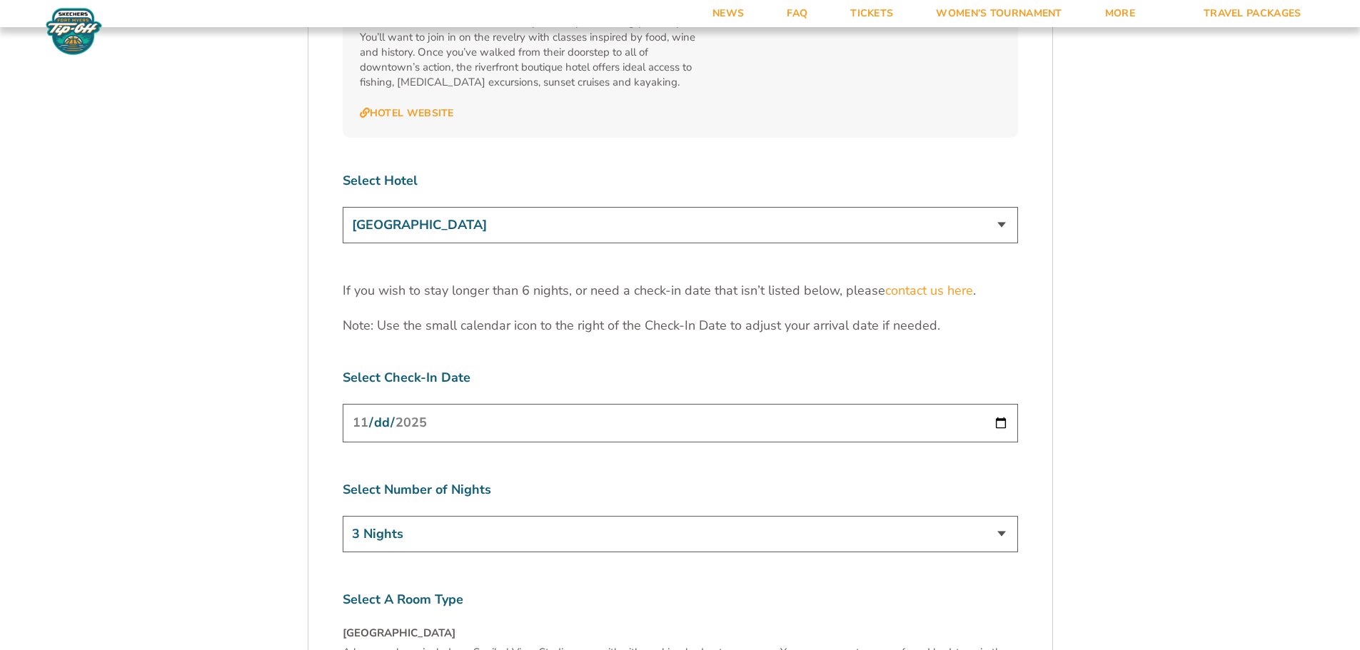
scroll to position [4442, 0]
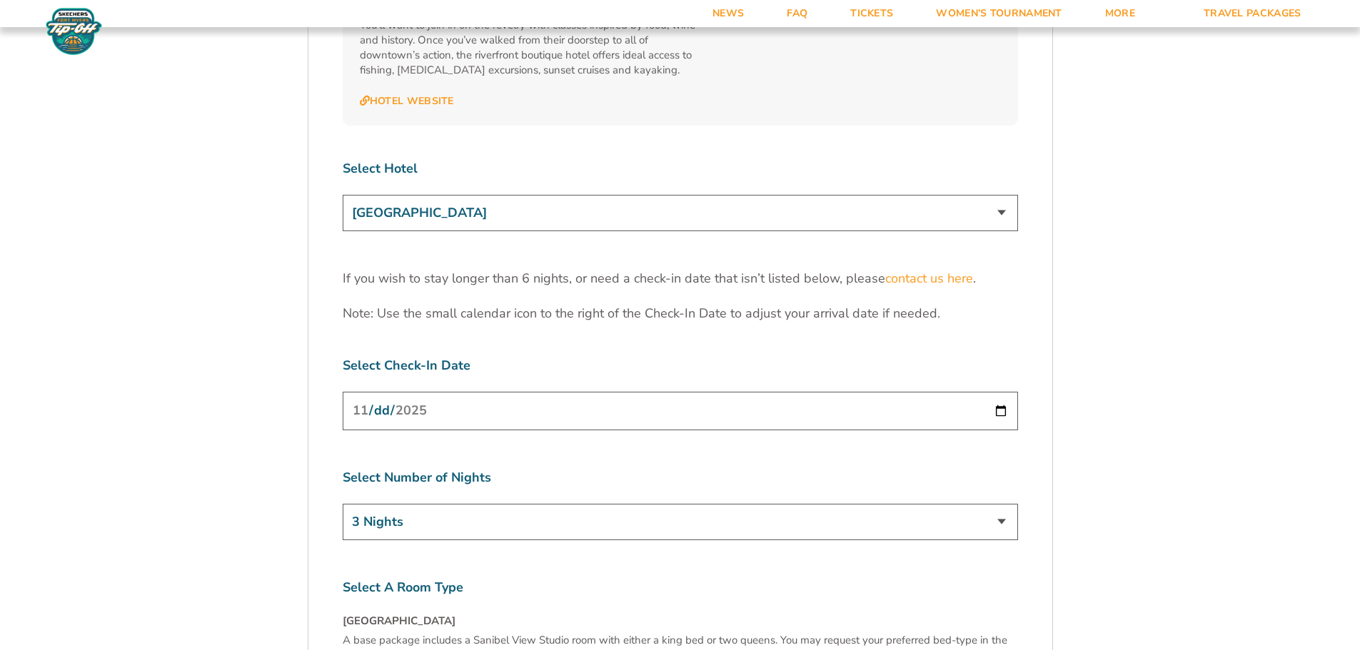
click at [993, 195] on select "Marriott Sanibel Harbour Resort & Spa Margaritaville Beach Resort Pink Shell Be…" at bounding box center [680, 213] width 675 height 36
click at [343, 195] on select "Marriott Sanibel Harbour Resort & Spa Margaritaville Beach Resort Pink Shell Be…" at bounding box center [680, 213] width 675 height 36
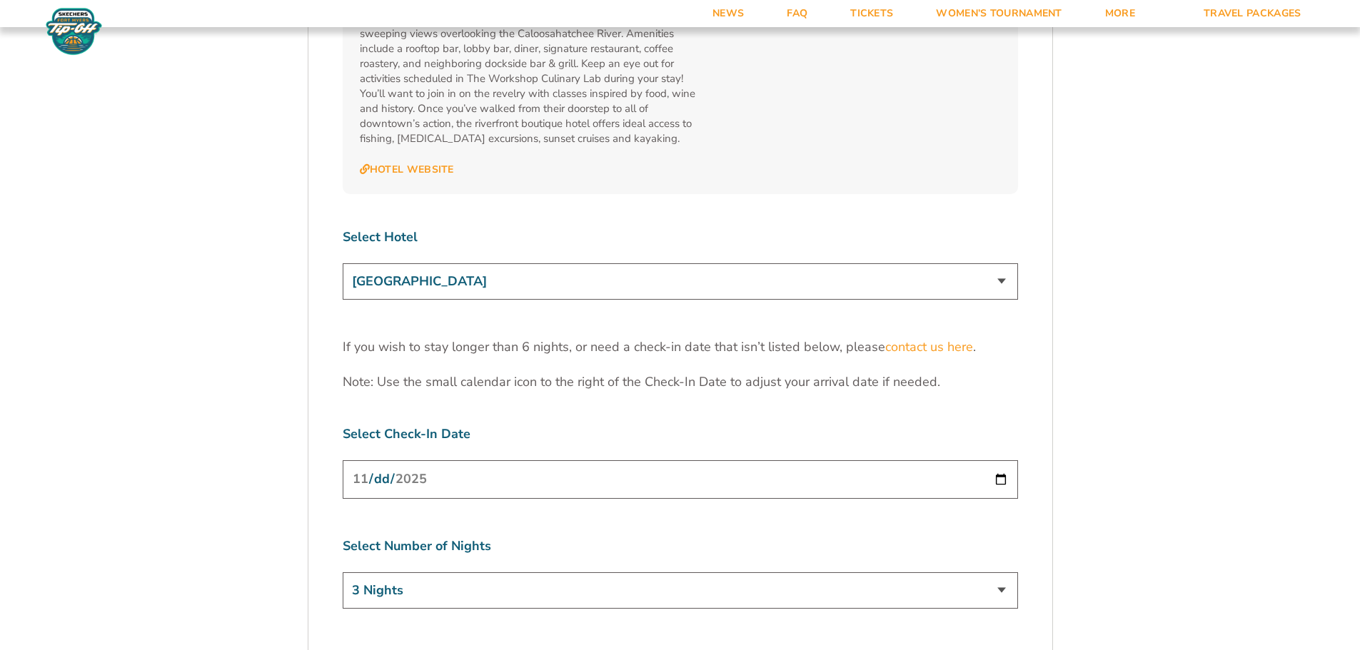
scroll to position [4371, 0]
click at [916, 266] on select "Marriott Sanibel Harbour Resort & Spa Margaritaville Beach Resort Pink Shell Be…" at bounding box center [680, 284] width 675 height 36
select select "18478"
click at [343, 266] on select "Marriott Sanibel Harbour Resort & Spa Margaritaville Beach Resort Pink Shell Be…" at bounding box center [680, 284] width 675 height 36
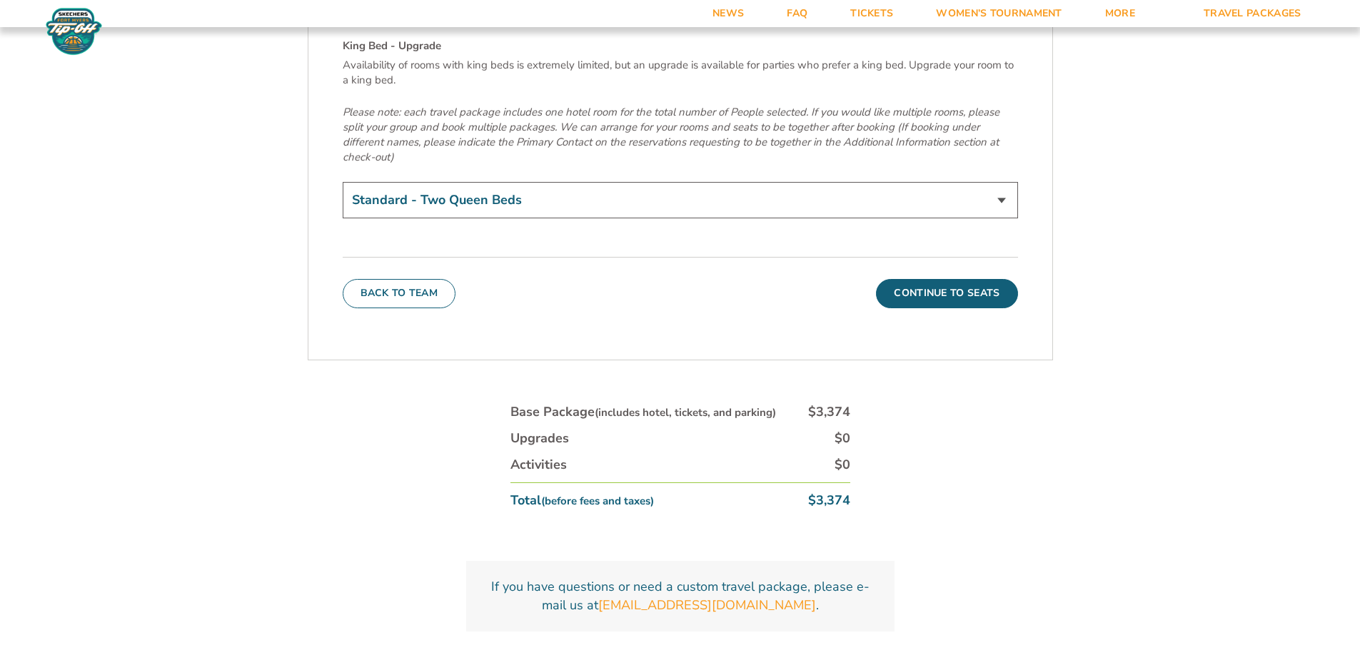
scroll to position [5085, 0]
click at [951, 278] on button "Continue To Seats" at bounding box center [946, 292] width 141 height 29
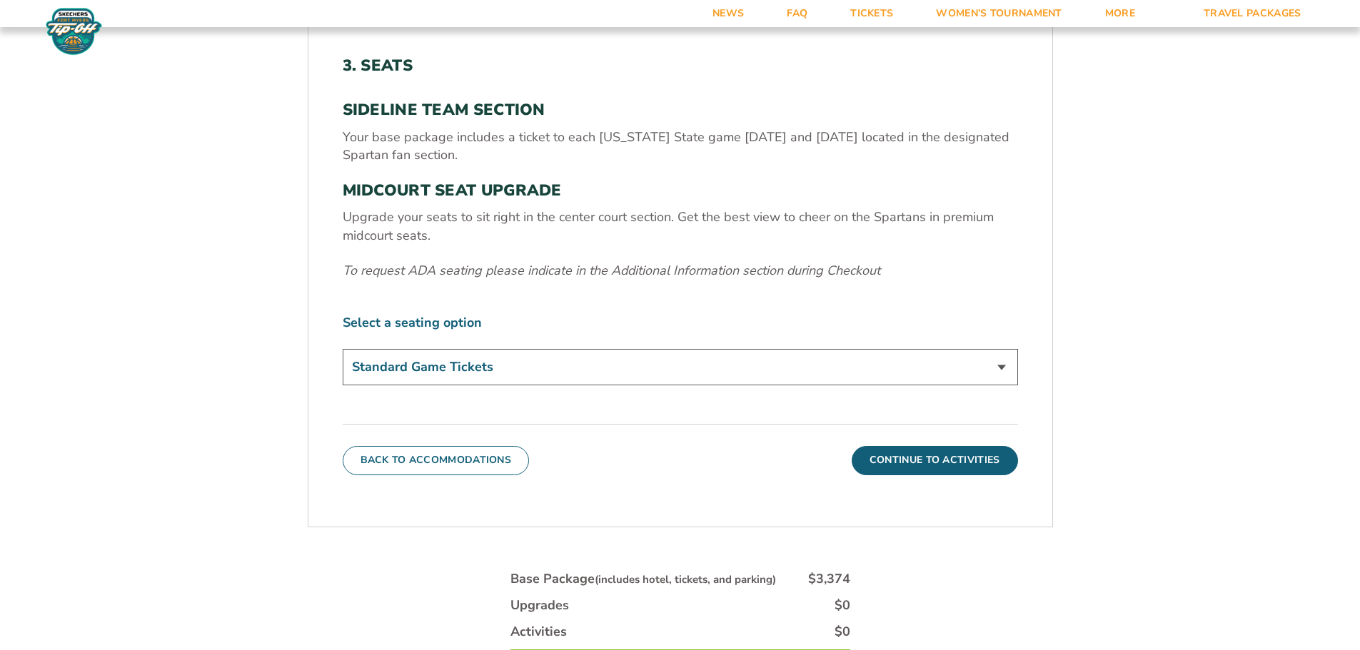
scroll to position [593, 0]
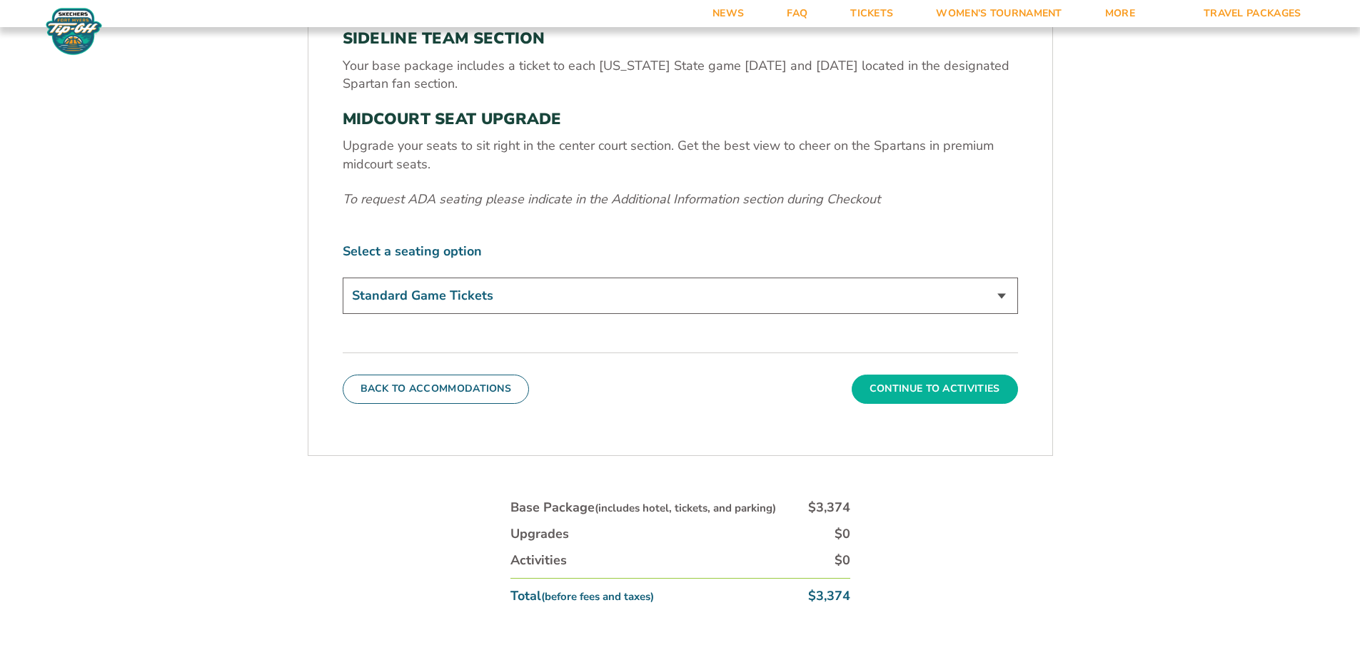
click at [976, 390] on button "Continue To Activities" at bounding box center [934, 389] width 166 height 29
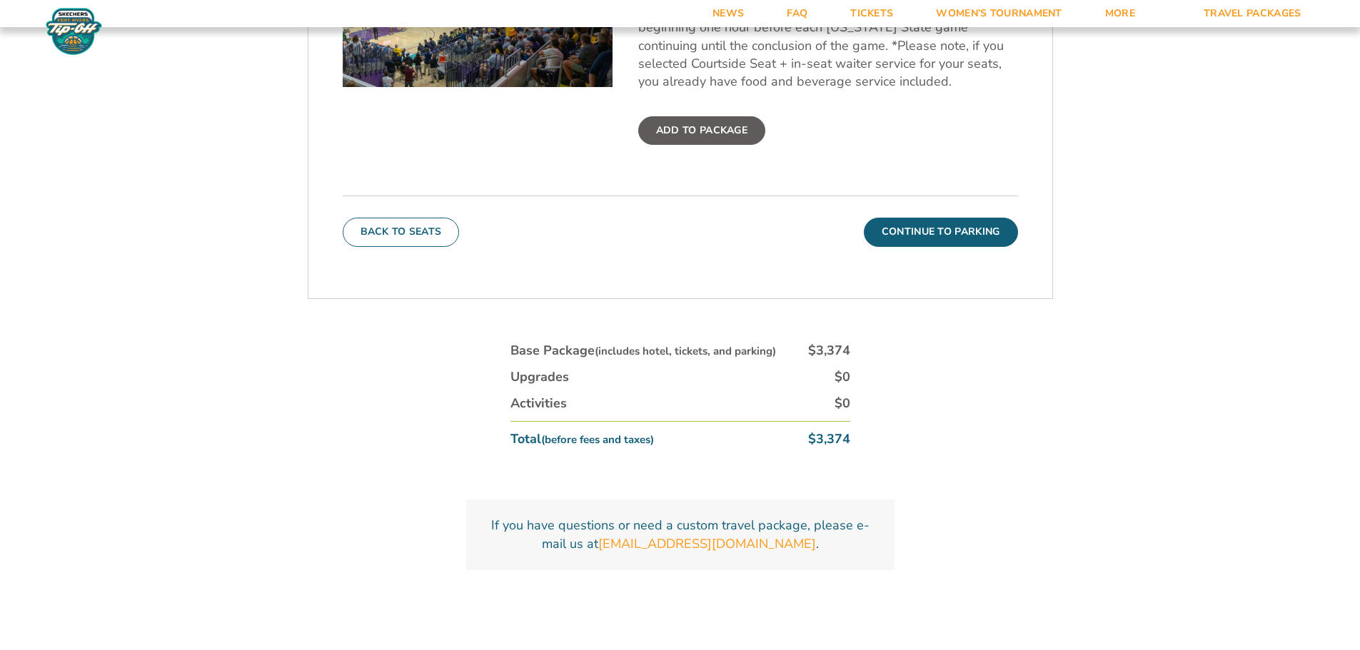
scroll to position [736, 0]
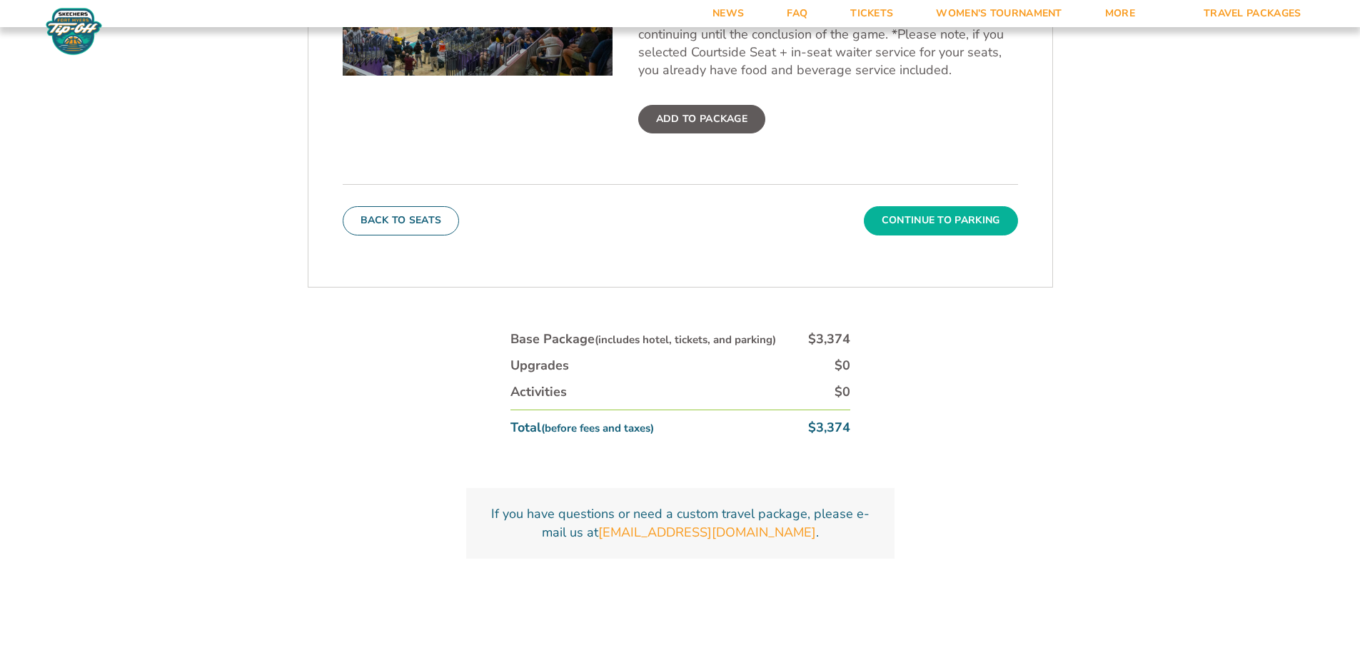
drag, startPoint x: 981, startPoint y: 226, endPoint x: 941, endPoint y: 250, distance: 47.1
click at [981, 226] on button "Continue To Parking" at bounding box center [941, 220] width 154 height 29
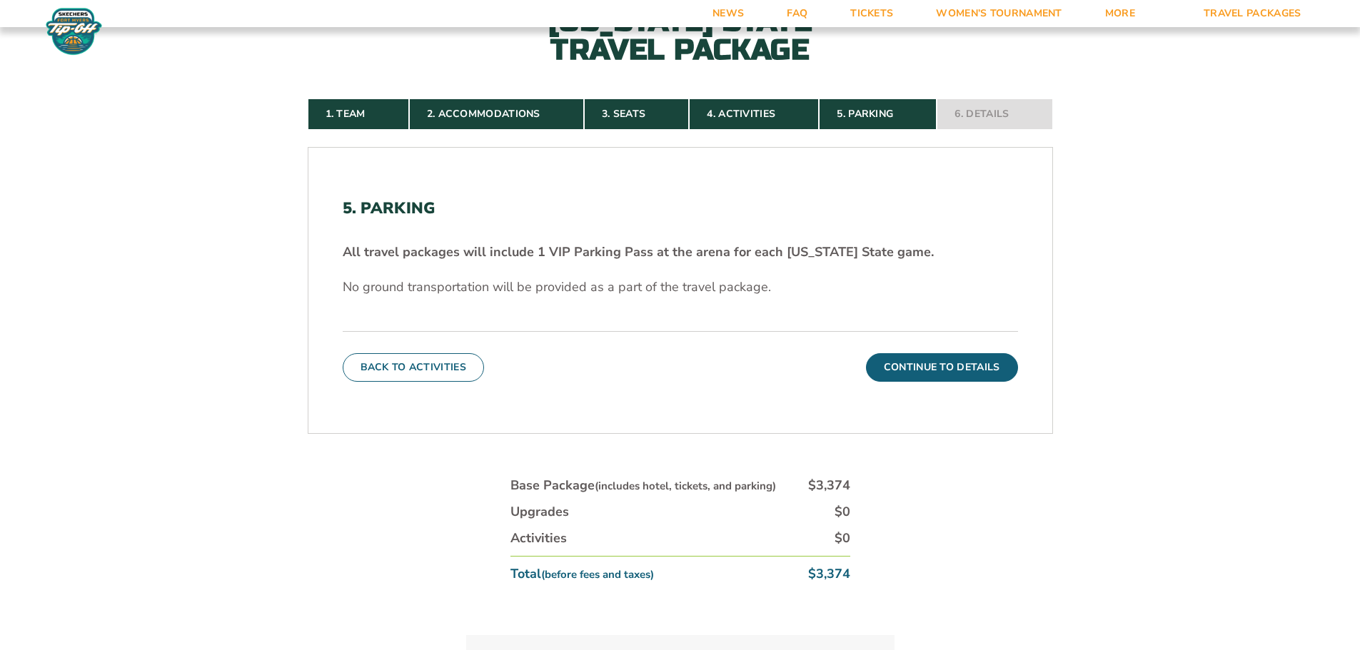
scroll to position [450, 0]
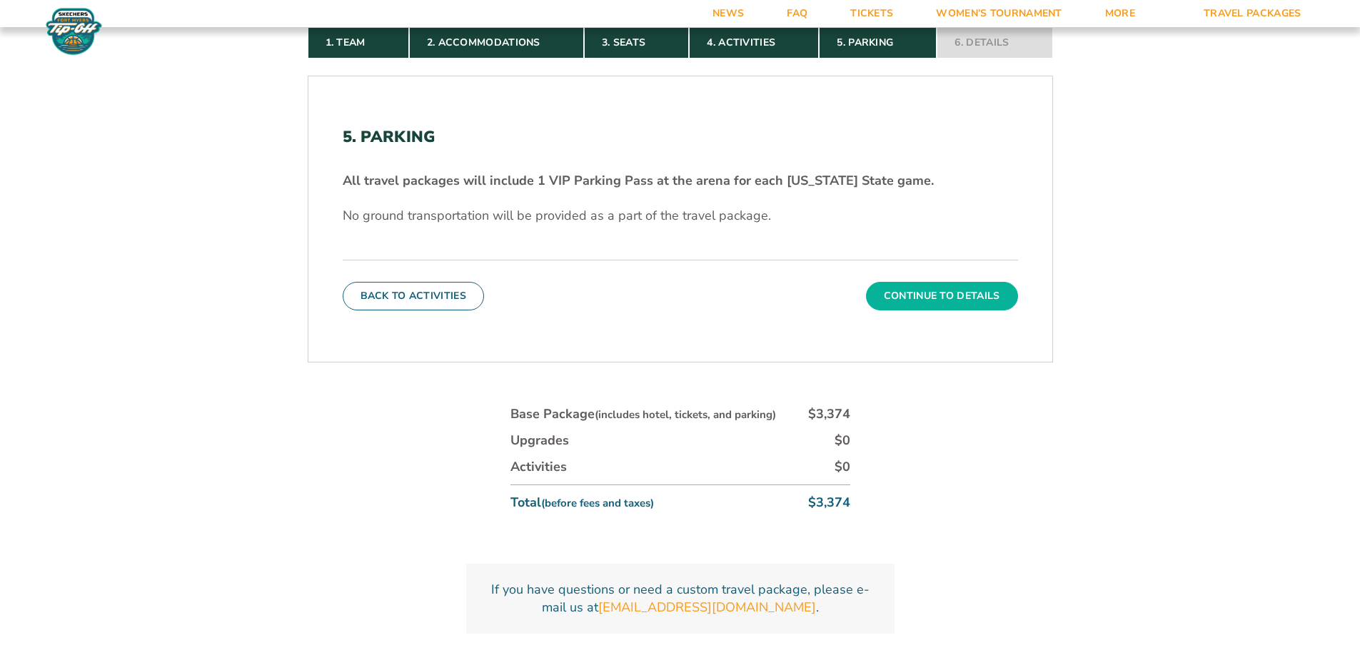
drag, startPoint x: 961, startPoint y: 303, endPoint x: 989, endPoint y: 342, distance: 48.1
click at [961, 303] on button "Continue To Details" at bounding box center [942, 296] width 152 height 29
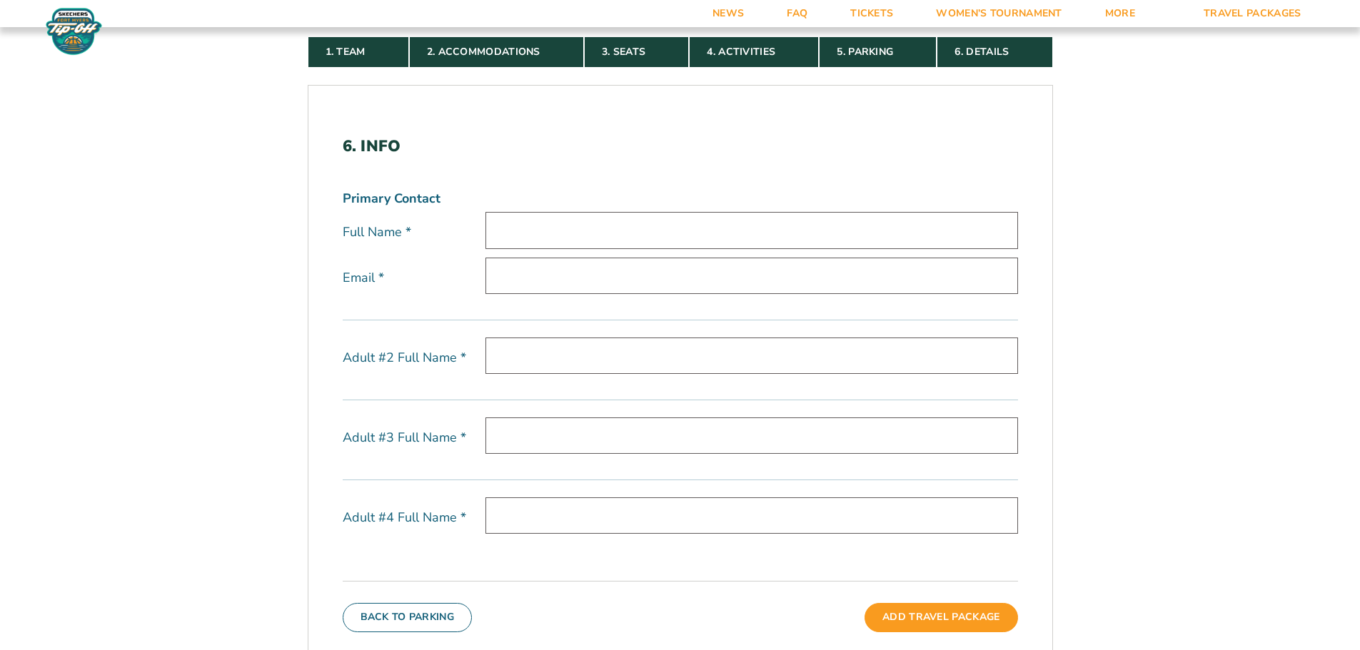
scroll to position [379, 0]
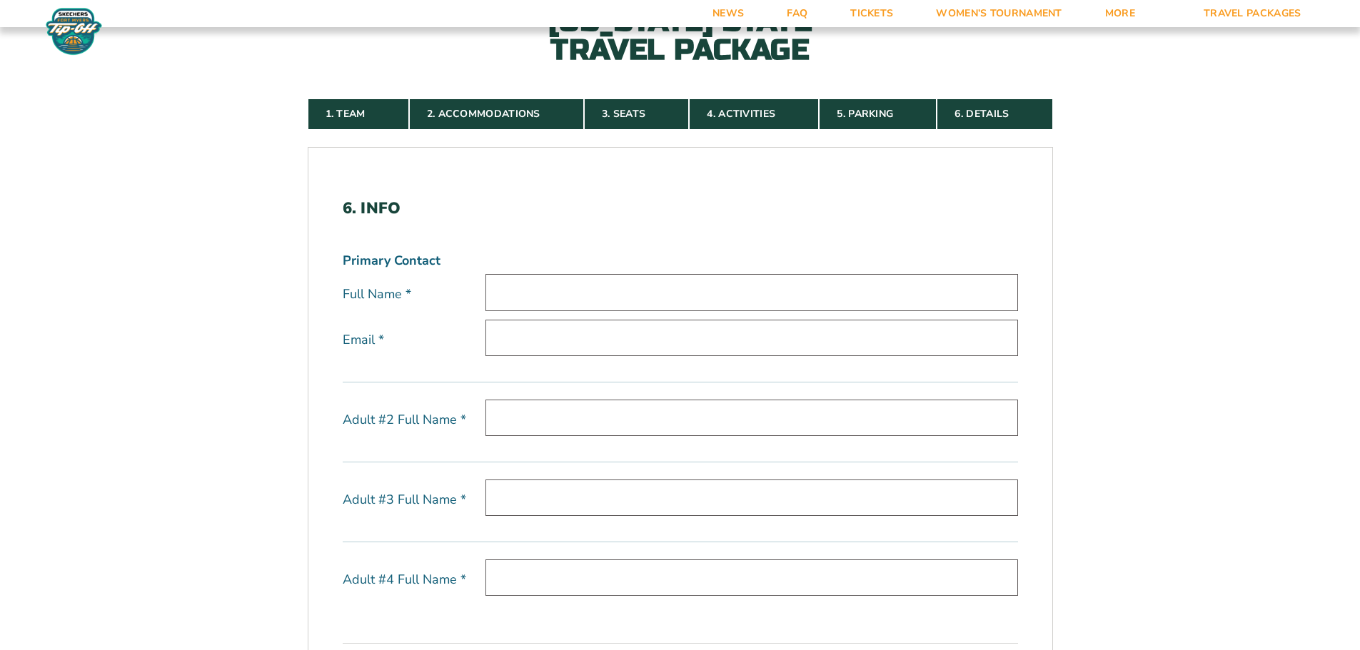
click at [540, 293] on input "text" at bounding box center [751, 292] width 532 height 36
type input "Charlene Baas"
type input "crbaas@gmail.com"
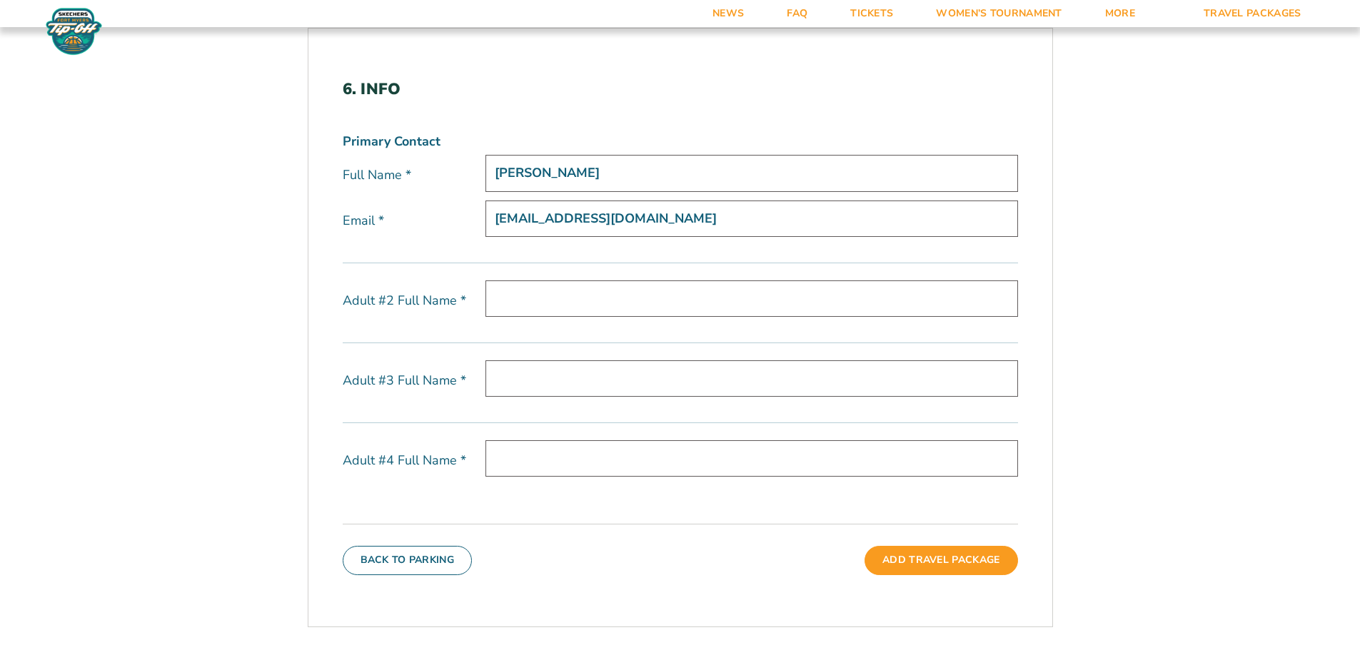
scroll to position [522, 0]
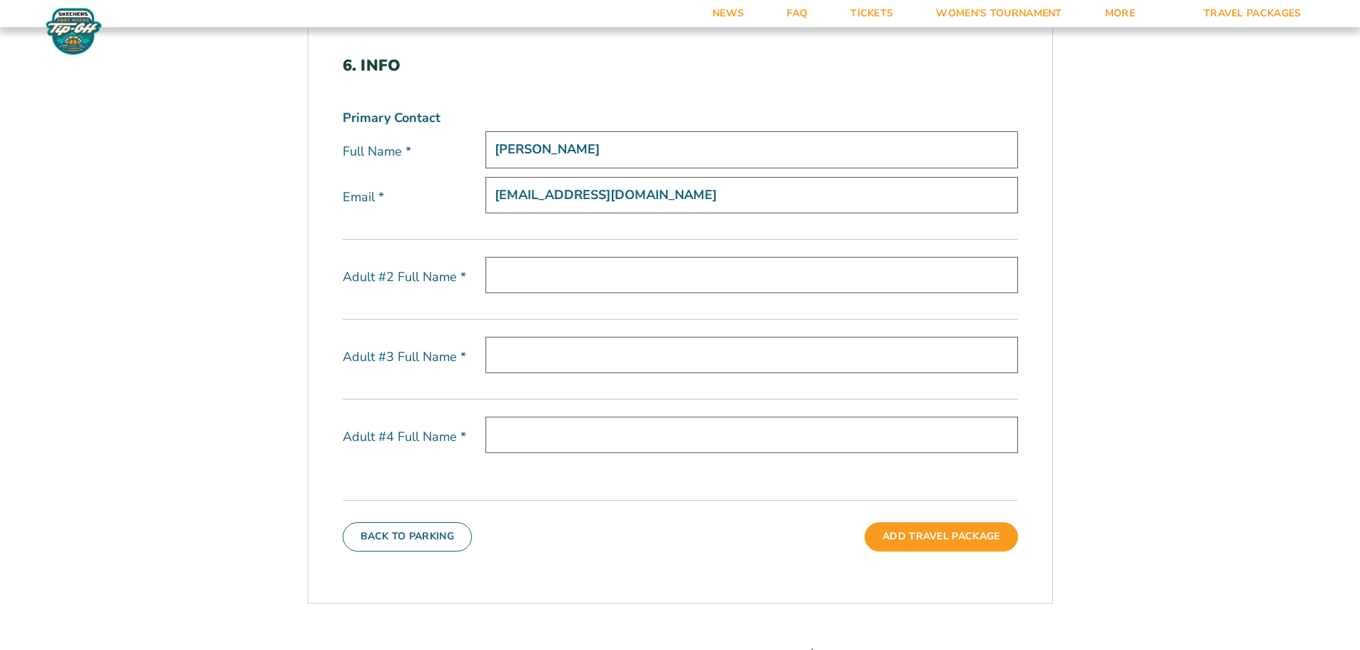
click at [535, 276] on input "text" at bounding box center [751, 275] width 532 height 36
type input "John R Baas"
click at [629, 353] on input "text" at bounding box center [751, 355] width 532 height 36
type input "John Baas"
click at [604, 440] on input "text" at bounding box center [751, 435] width 532 height 36
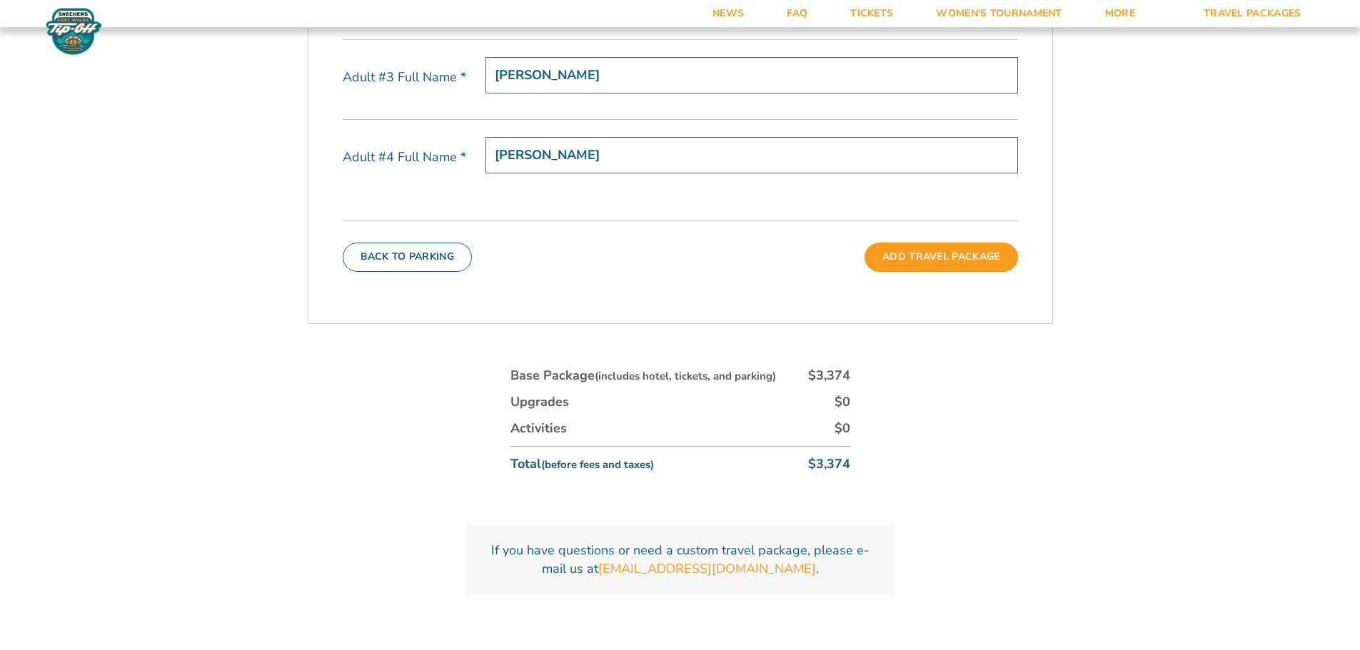
scroll to position [807, 0]
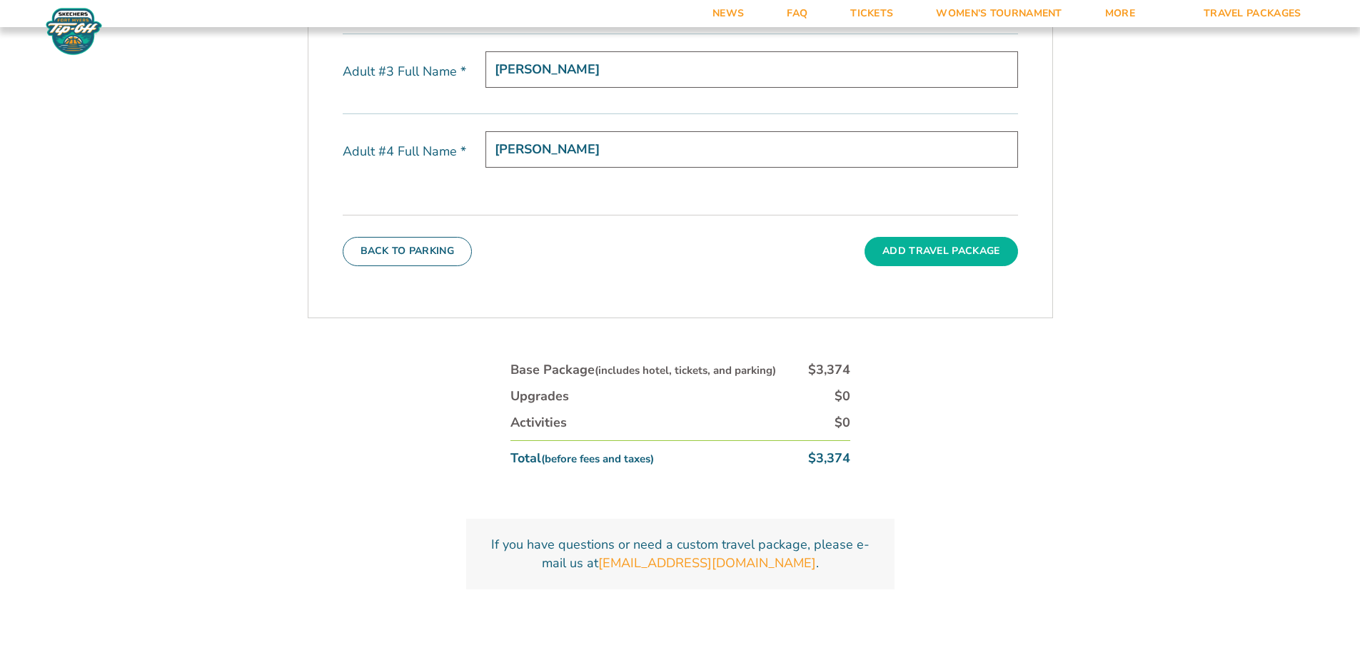
type input "Evie Baas"
click at [996, 255] on button "Add Travel Package" at bounding box center [940, 251] width 153 height 29
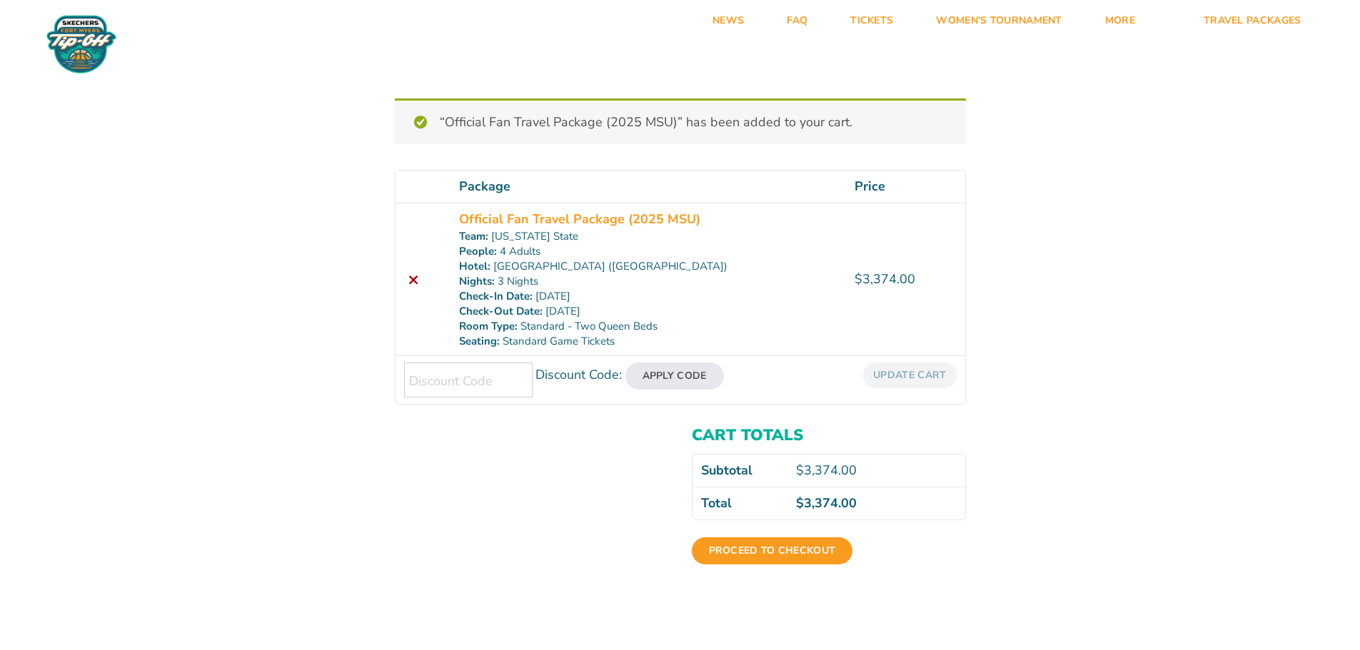
scroll to position [143, 0]
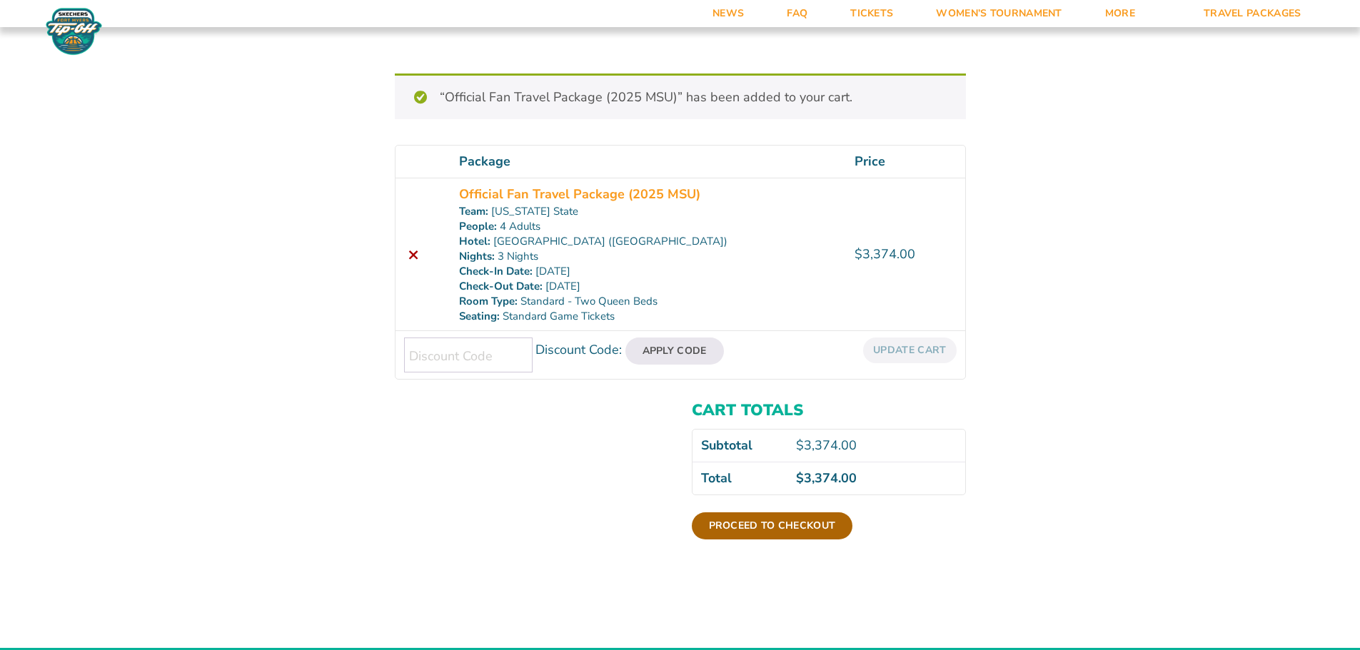
click at [788, 523] on link "Proceed to checkout" at bounding box center [772, 525] width 161 height 27
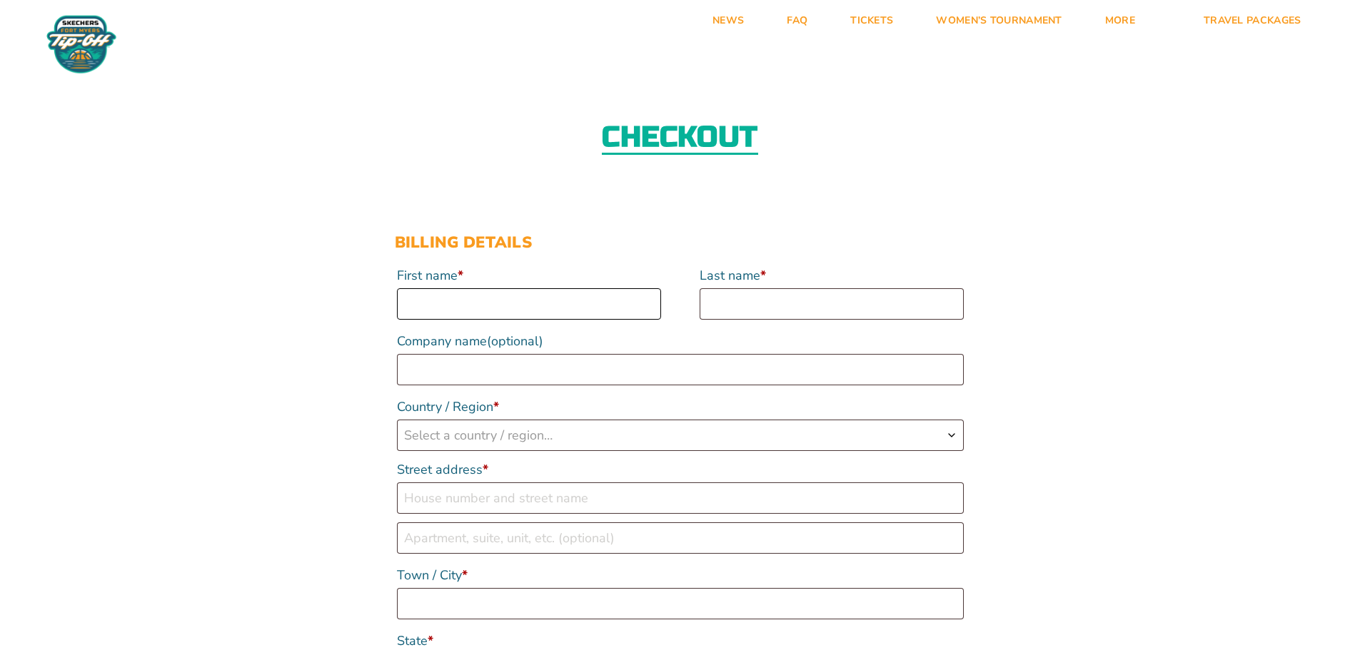
click at [572, 300] on input "First name *" at bounding box center [529, 303] width 264 height 31
type input "[PERSON_NAME]"
select select "US"
type input "[STREET_ADDRESS]"
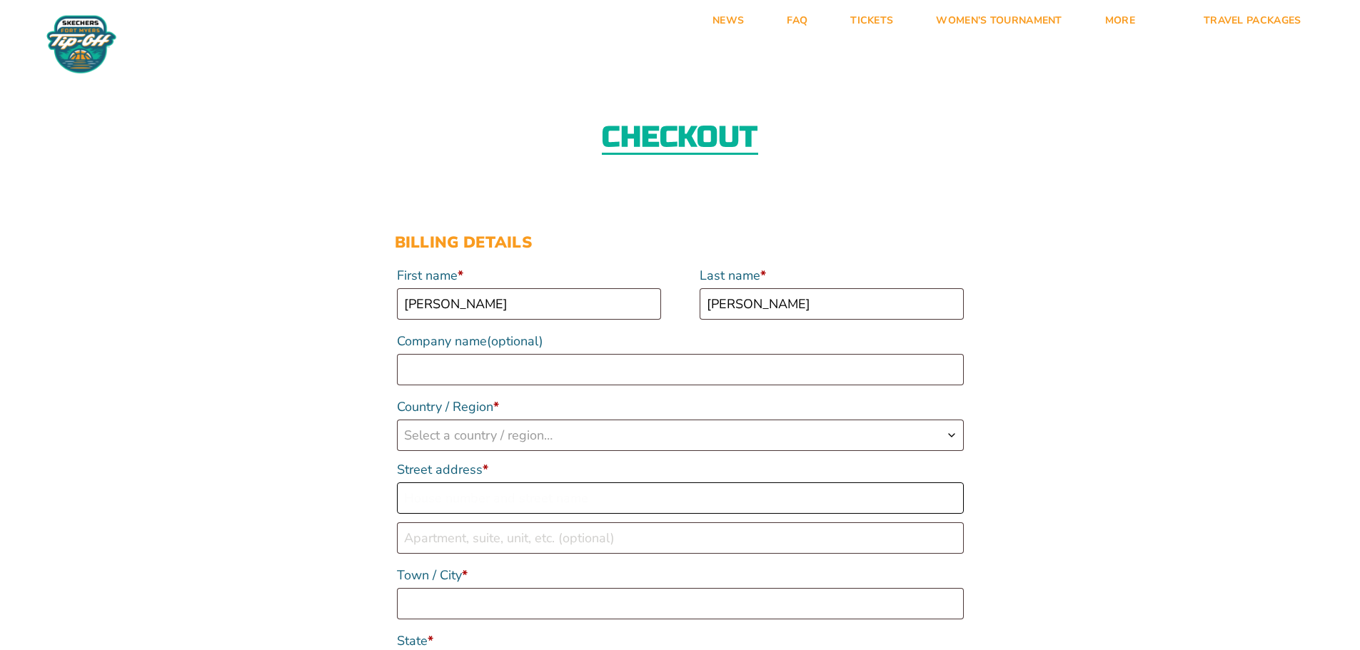
type input "[GEOGRAPHIC_DATA]"
type input "49330"
type input "16166754043"
type input "[EMAIL_ADDRESS][DOMAIN_NAME]"
select select "US"
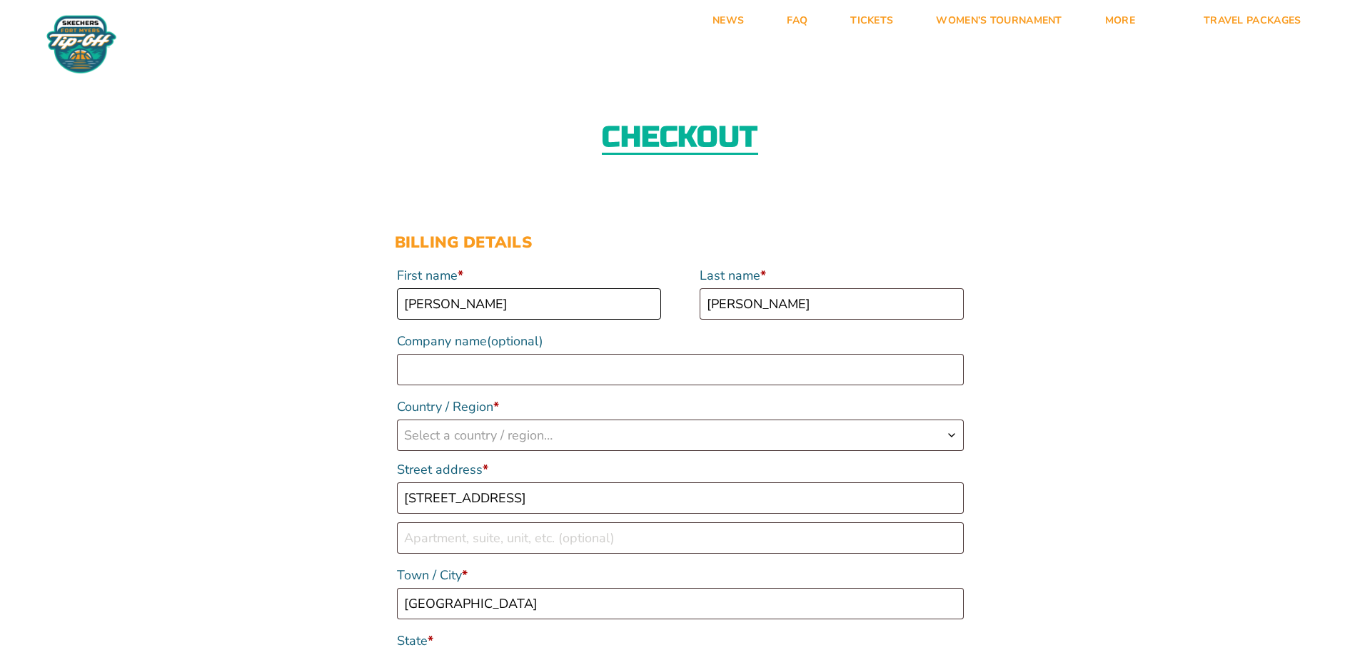
select select "MI"
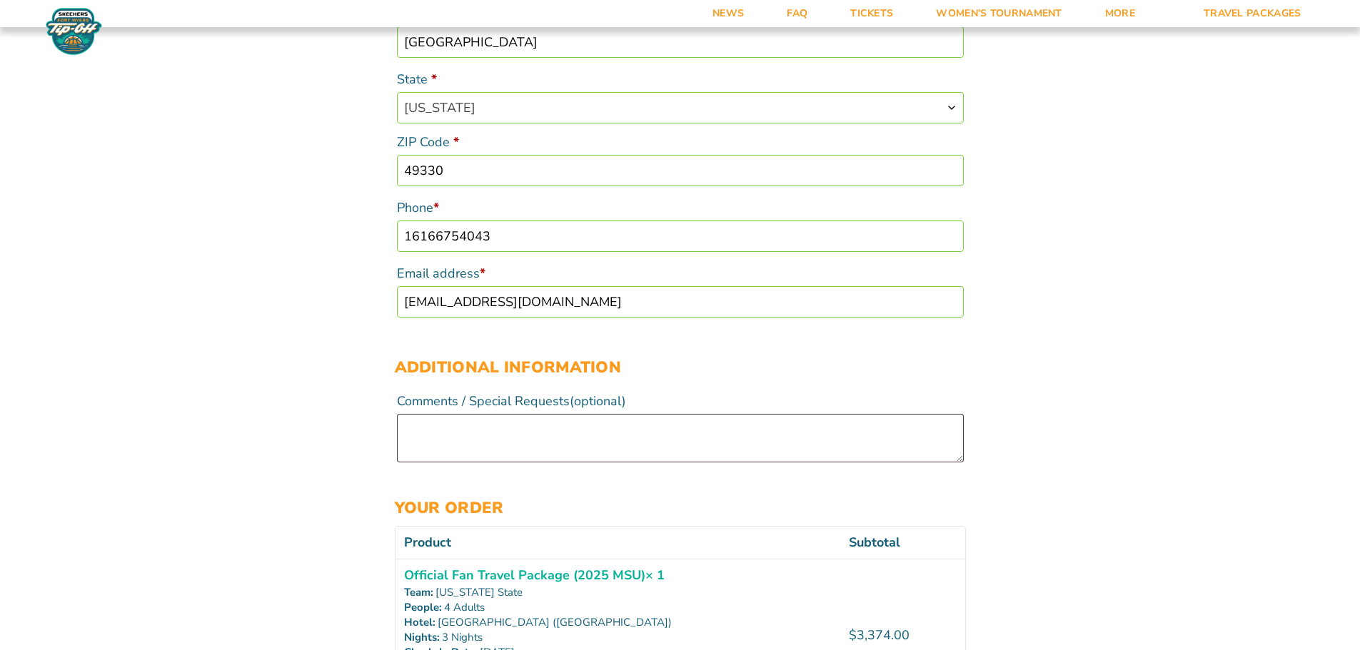
scroll to position [559, 0]
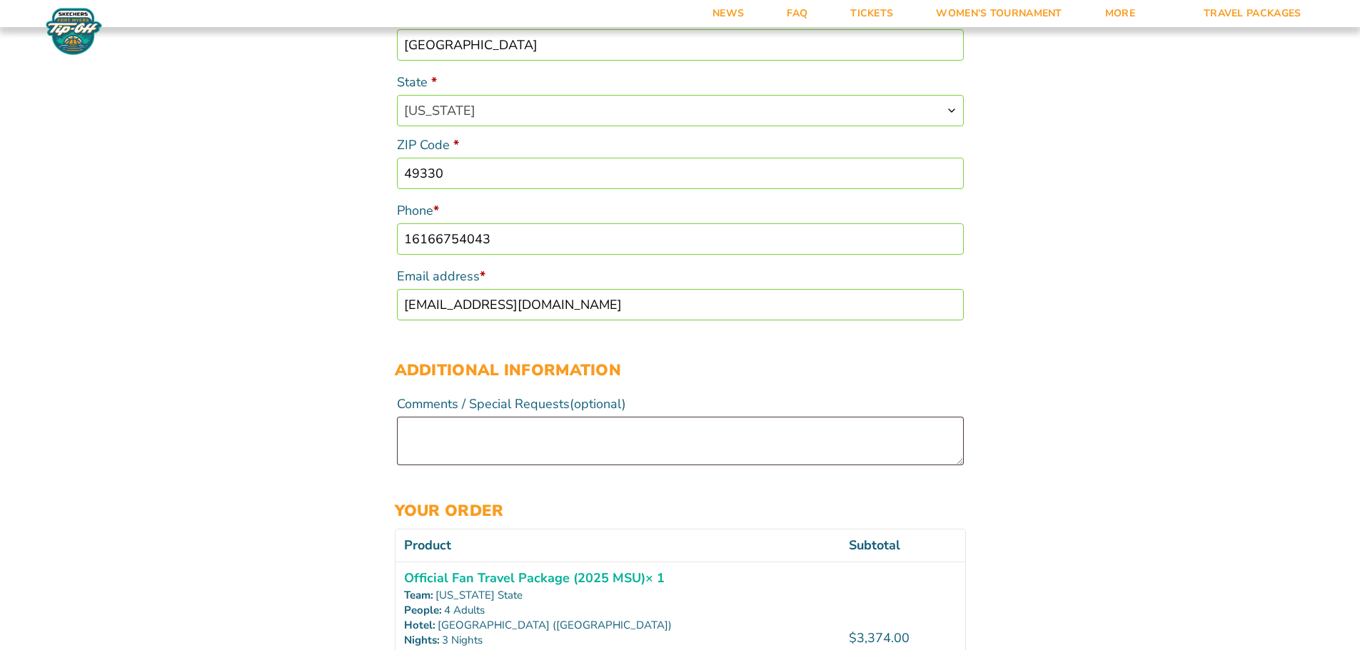
click at [497, 240] on input "16166754043" at bounding box center [680, 238] width 567 height 31
type input "16164690558"
click at [328, 259] on div "Checkout Discount Code: Apply Code Billing details First name * Charlene Last n…" at bounding box center [680, 446] width 1360 height 1887
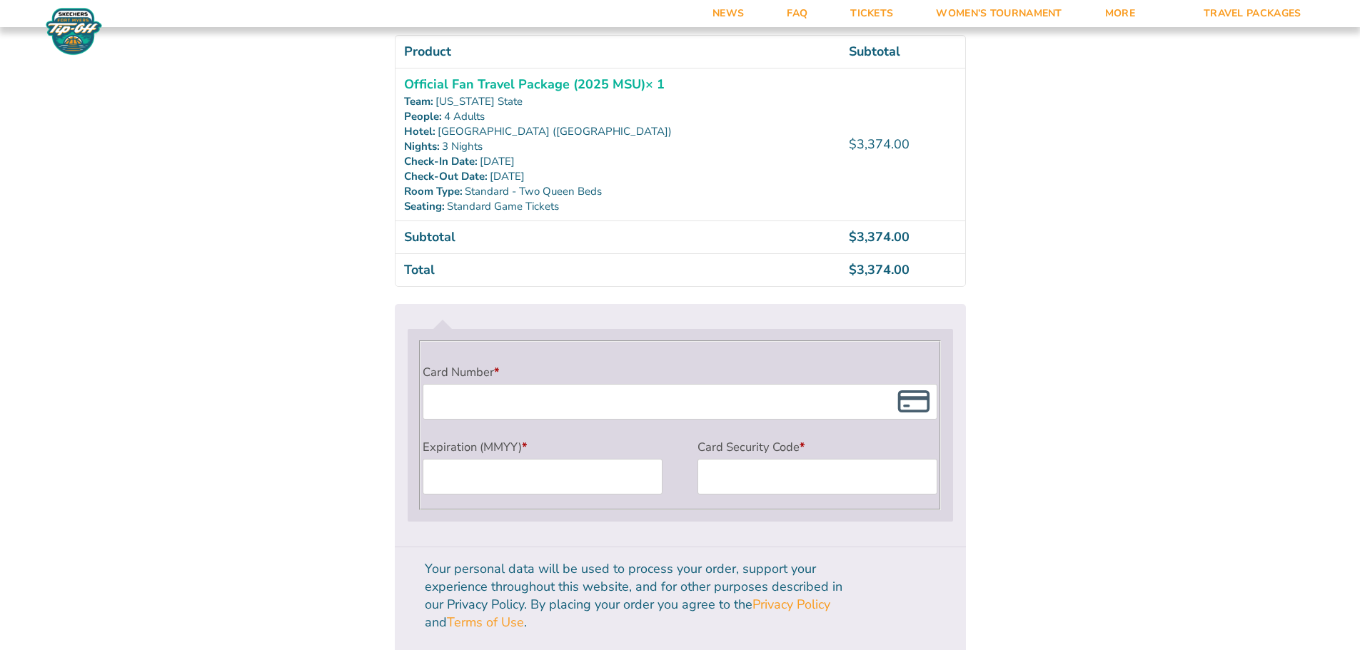
scroll to position [1058, 0]
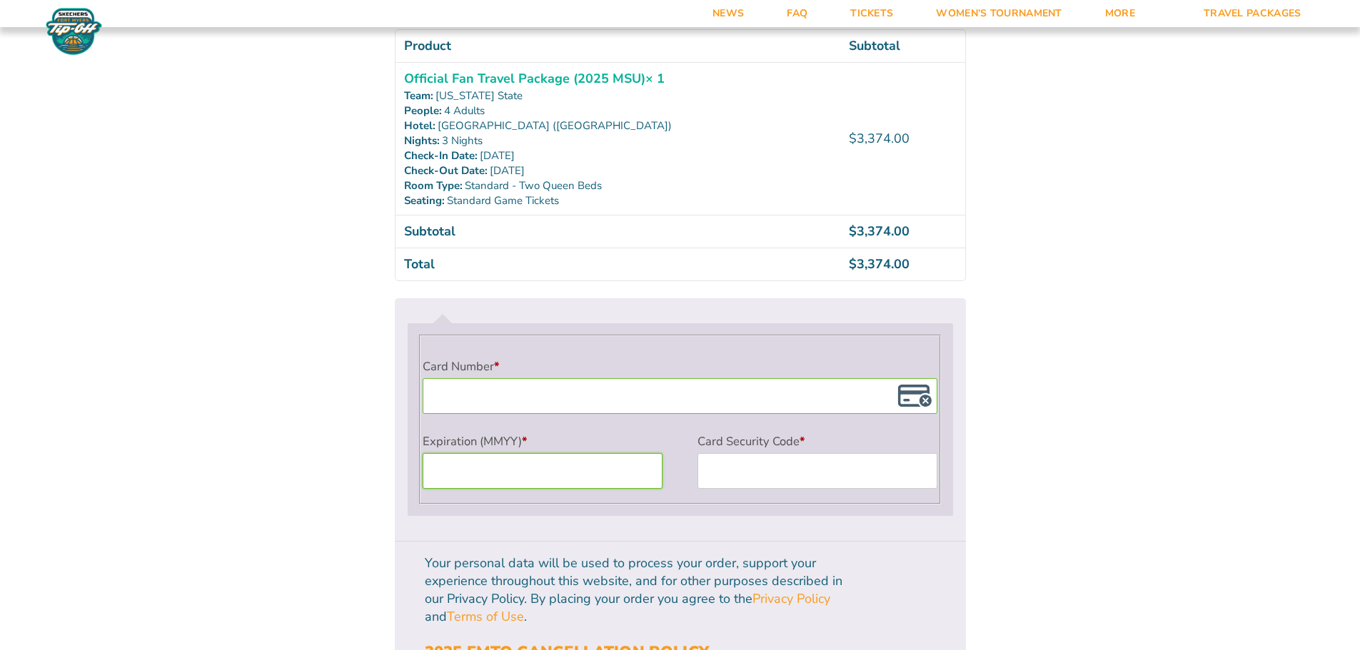
click at [767, 454] on div "Payment Info" at bounding box center [817, 471] width 240 height 36
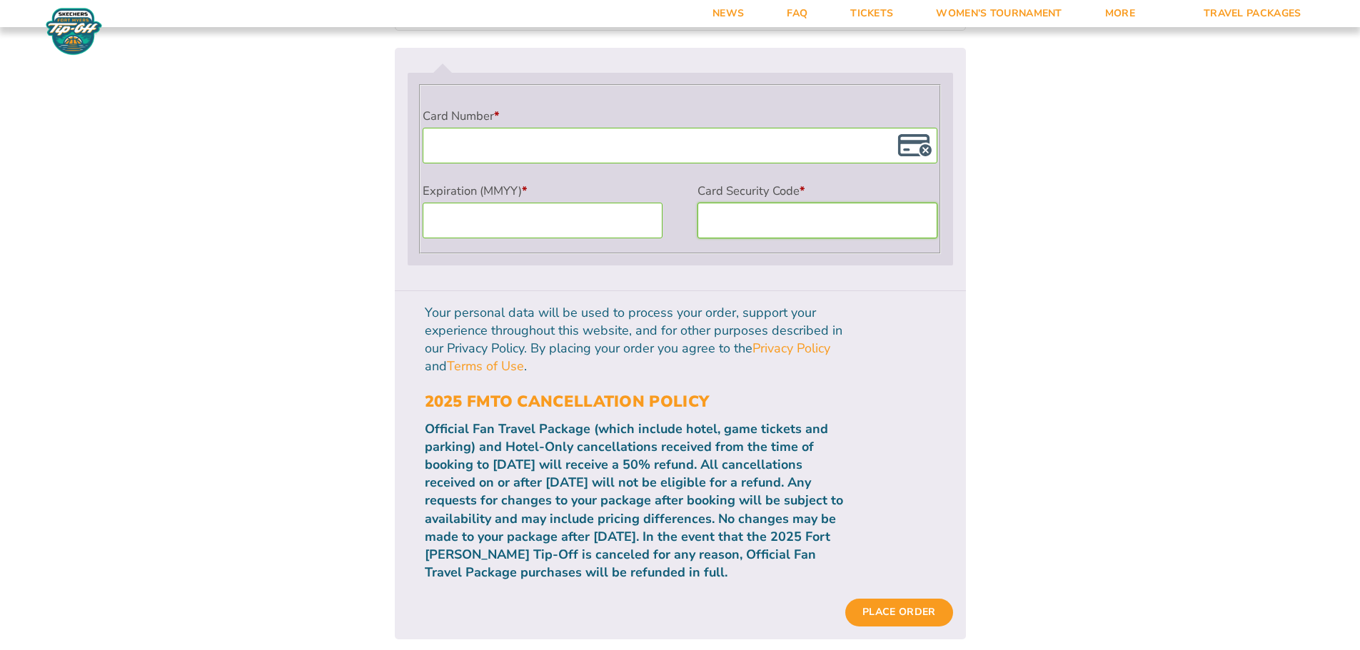
scroll to position [1344, 0]
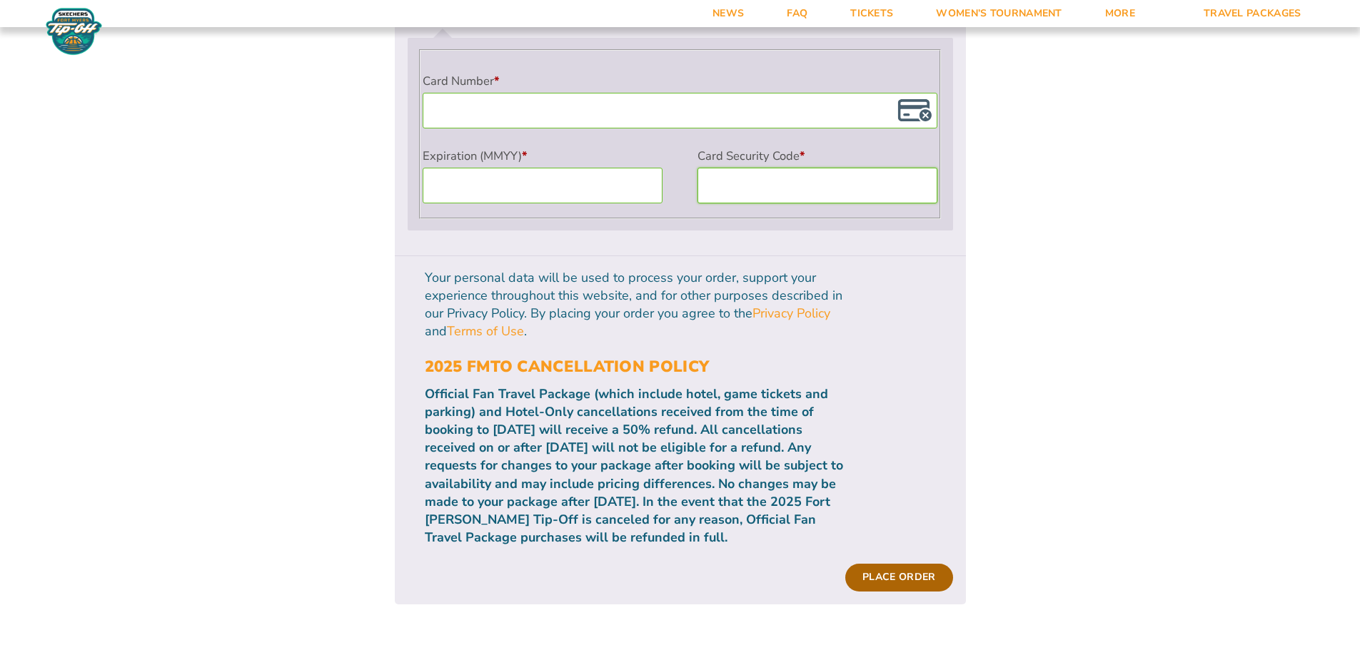
click at [896, 564] on button "Place order" at bounding box center [898, 577] width 107 height 27
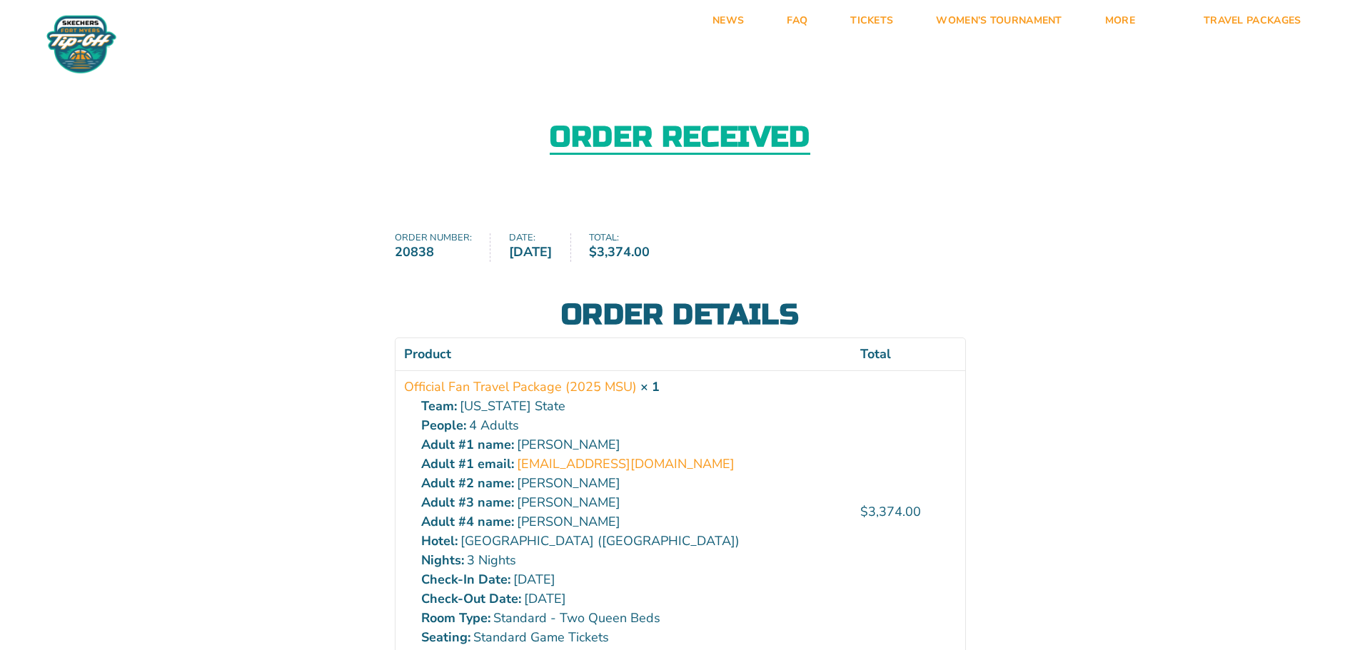
click at [227, 122] on div "Order received" at bounding box center [680, 138] width 1360 height 155
